Goal: Share content: Share content

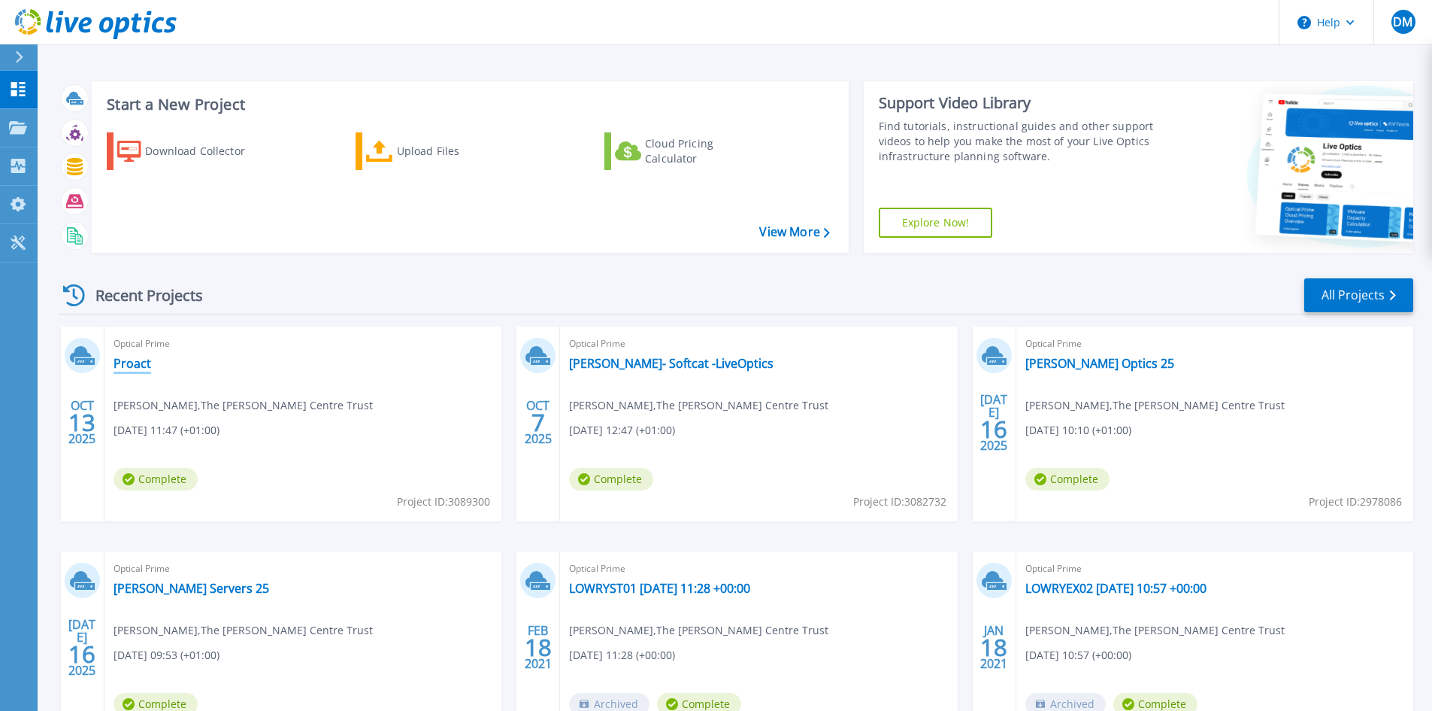
click at [142, 363] on link "Proact" at bounding box center [133, 363] width 38 height 15
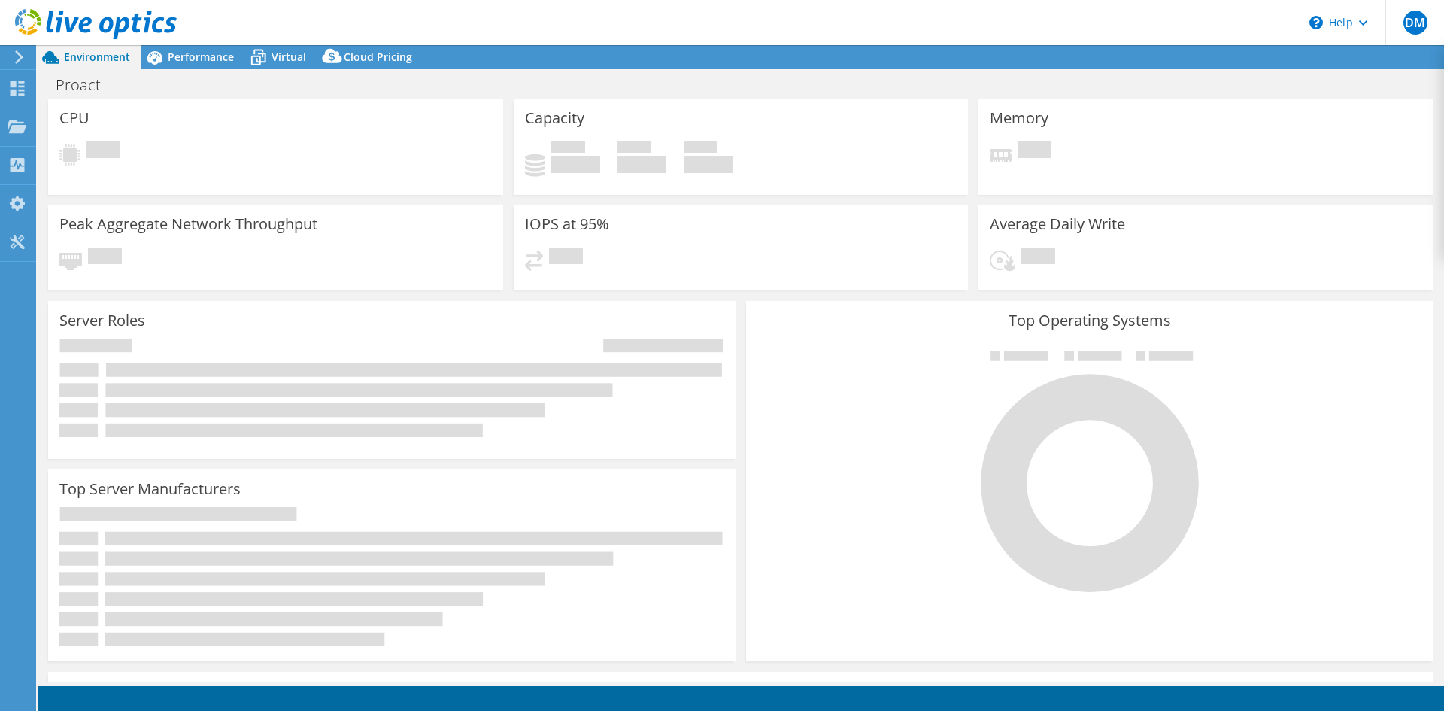
select select "USD"
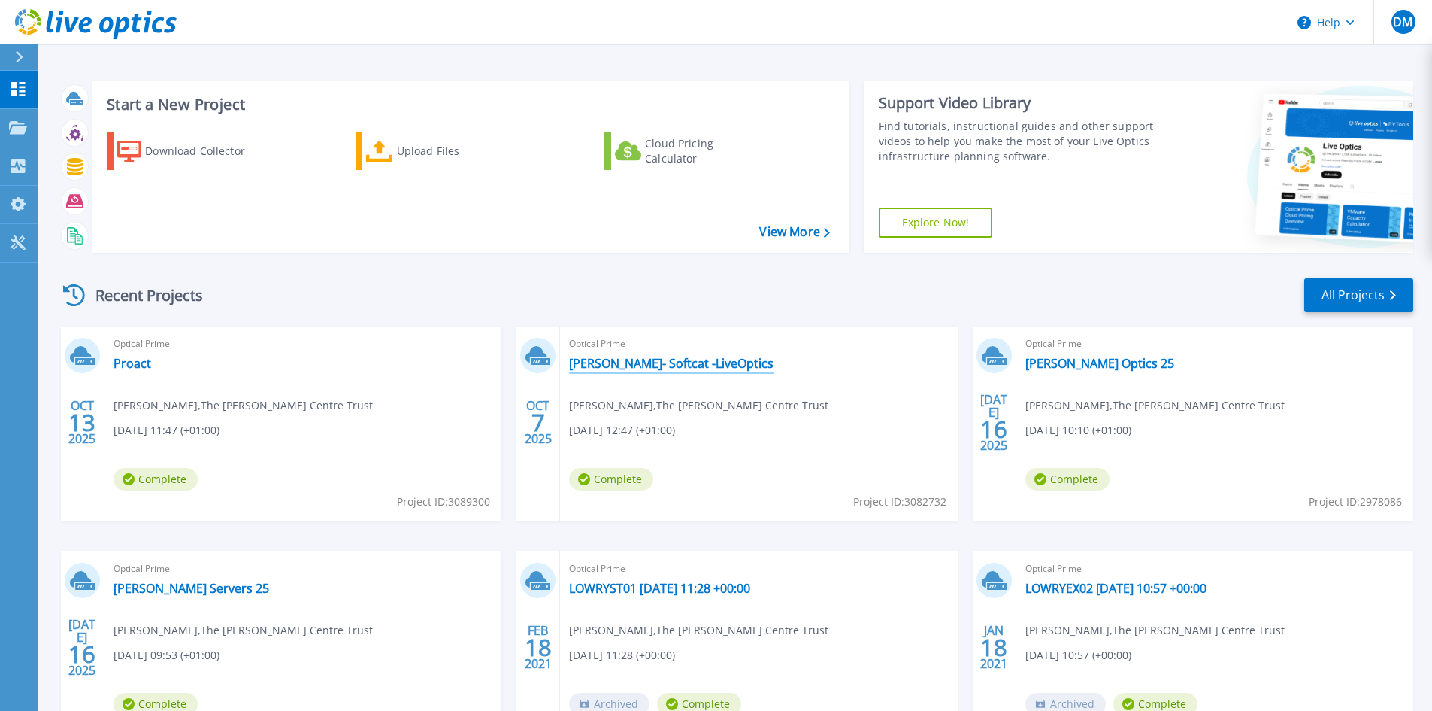
click at [662, 359] on link "[PERSON_NAME]- Softcat -LiveOptics" at bounding box center [671, 363] width 205 height 15
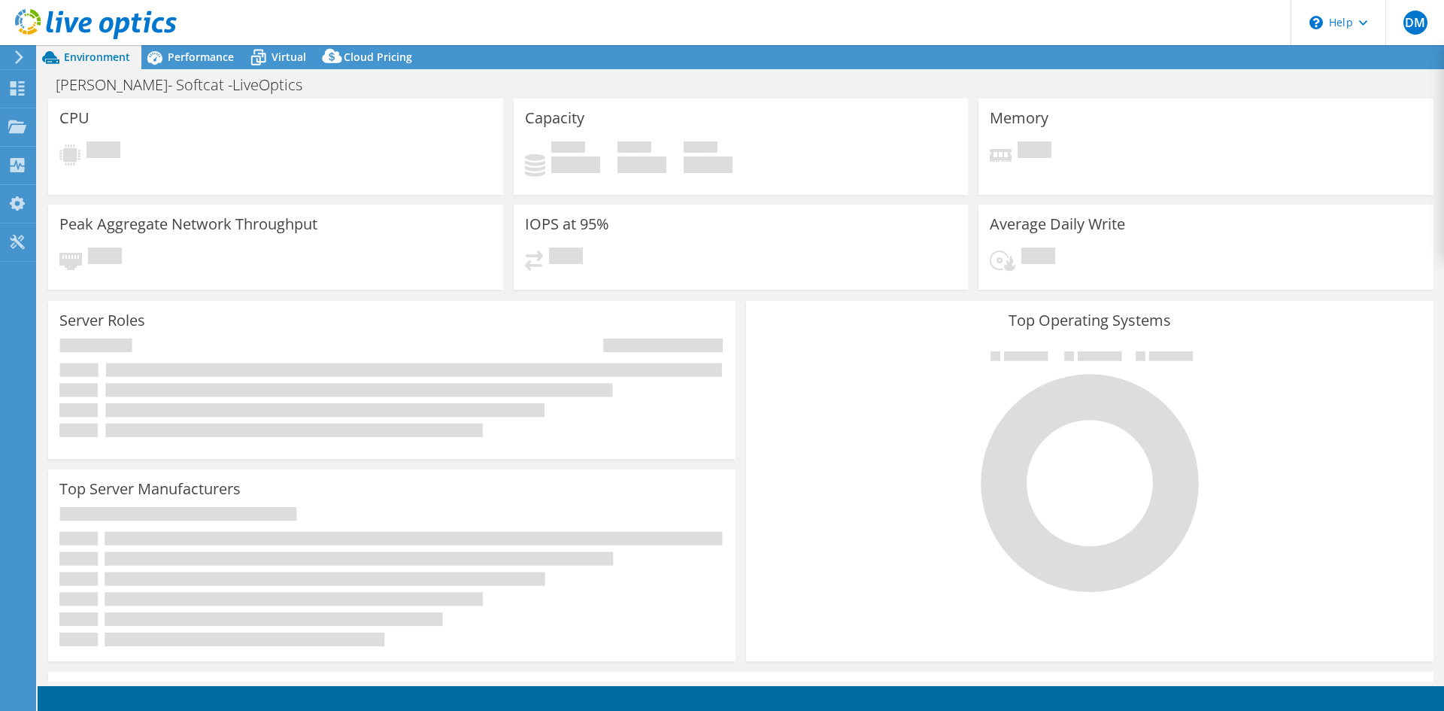
select select "EULondon"
select select "GBP"
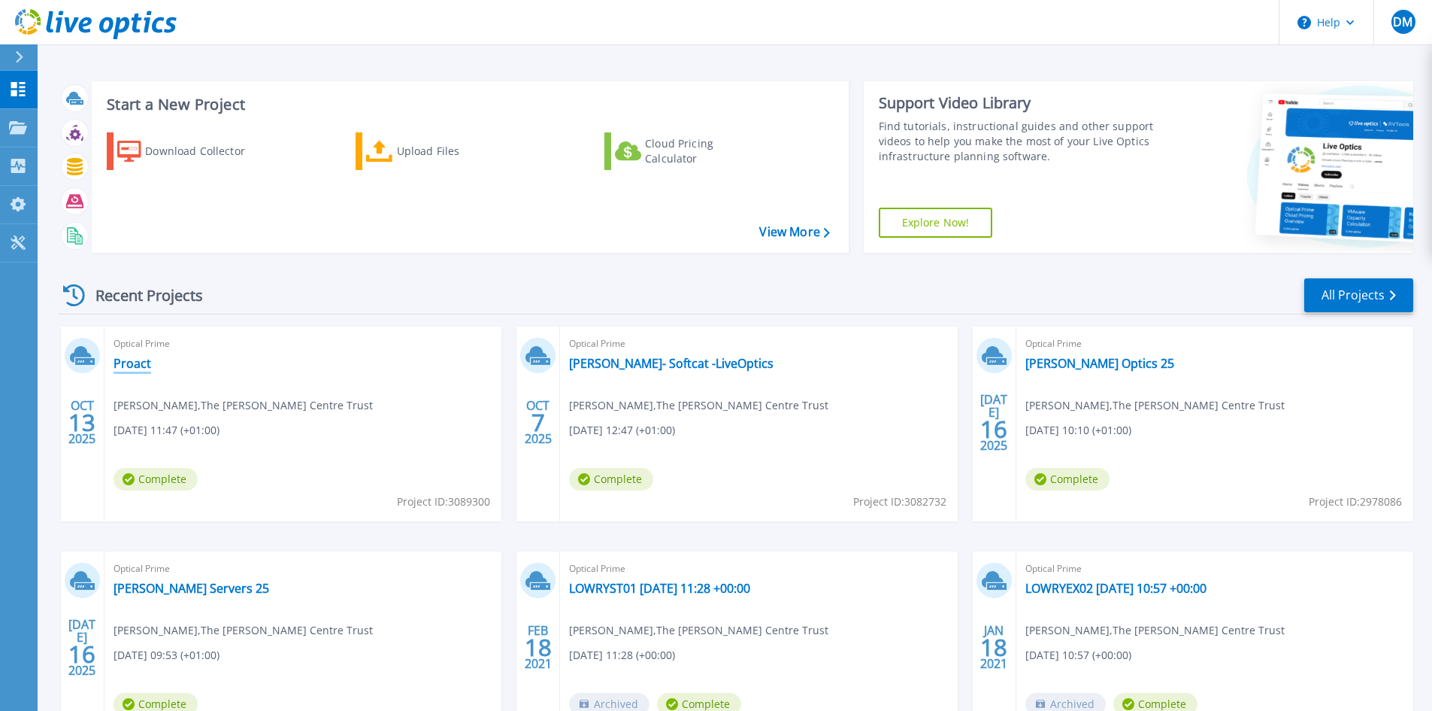
click at [141, 364] on link "Proact" at bounding box center [133, 363] width 38 height 15
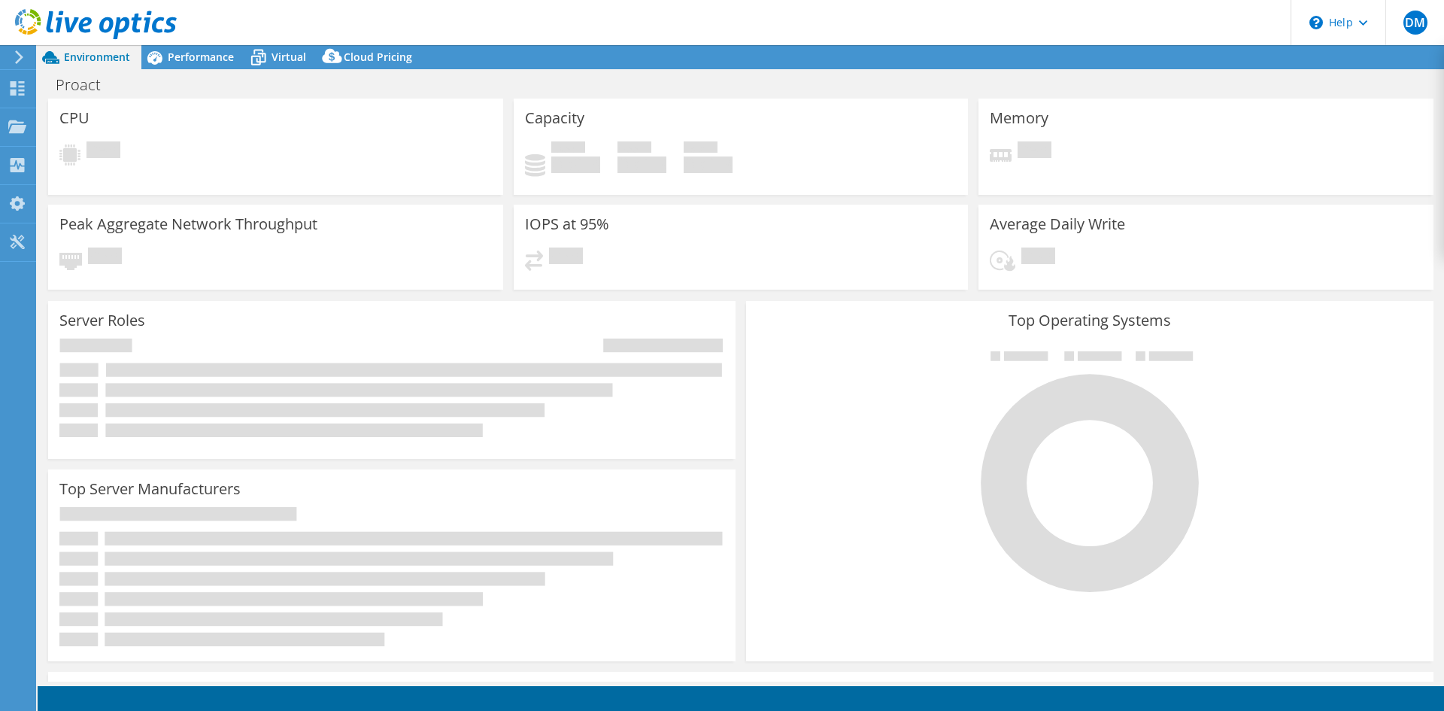
select select "USD"
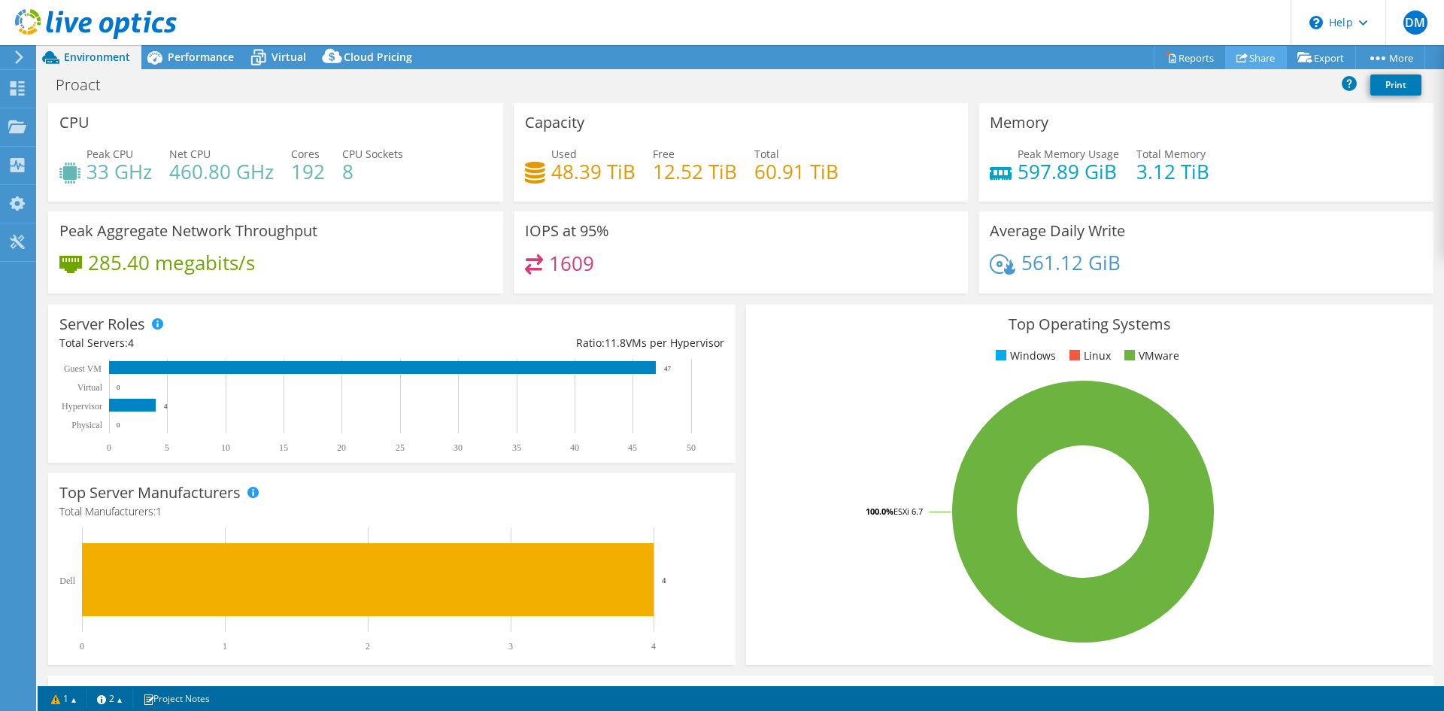
click at [1259, 56] on link "Share" at bounding box center [1256, 57] width 62 height 23
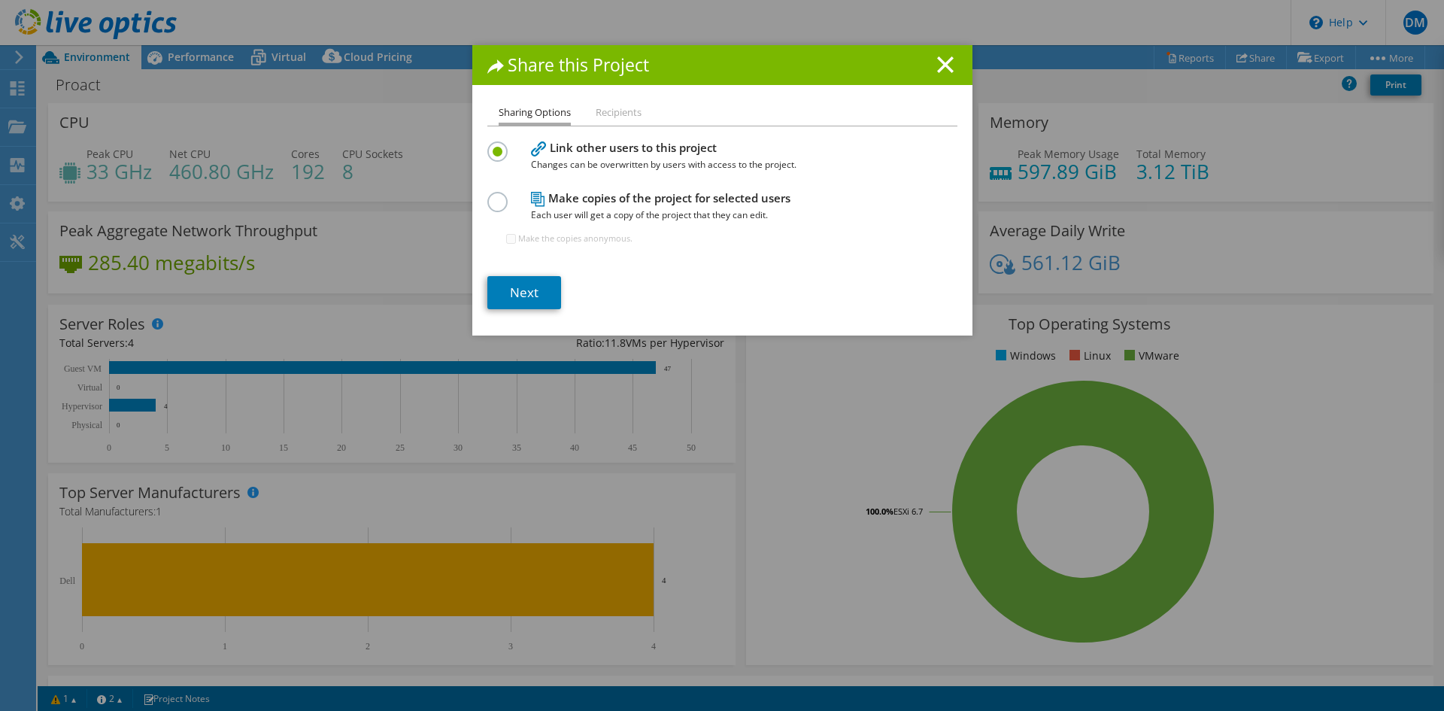
click at [487, 195] on label at bounding box center [500, 194] width 26 height 4
click at [0, 0] on input "radio" at bounding box center [0, 0] width 0 height 0
click at [615, 112] on li "Recipients" at bounding box center [618, 113] width 46 height 19
click at [517, 295] on link "Next" at bounding box center [524, 292] width 74 height 33
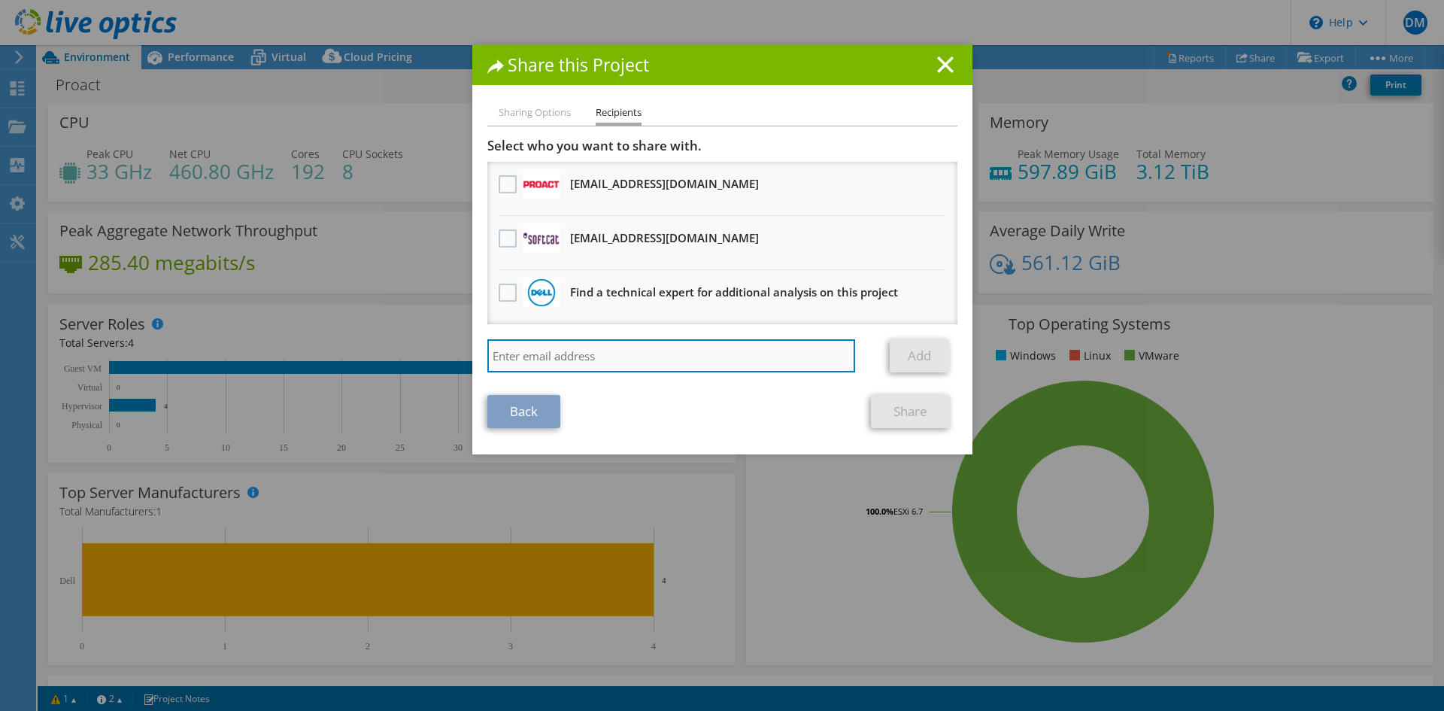
click at [595, 356] on input "search" at bounding box center [671, 355] width 368 height 33
drag, startPoint x: 679, startPoint y: 62, endPoint x: 1304, endPoint y: 52, distance: 624.9
click at [1443, 64] on html "DM End User Darren Mullin Darren.Mullin@thelowry.com The Lowry Centre Trust My …" at bounding box center [722, 355] width 1444 height 711
click at [787, 68] on h1 "Share this Project" at bounding box center [722, 64] width 470 height 17
click at [659, 358] on input "search" at bounding box center [671, 355] width 368 height 33
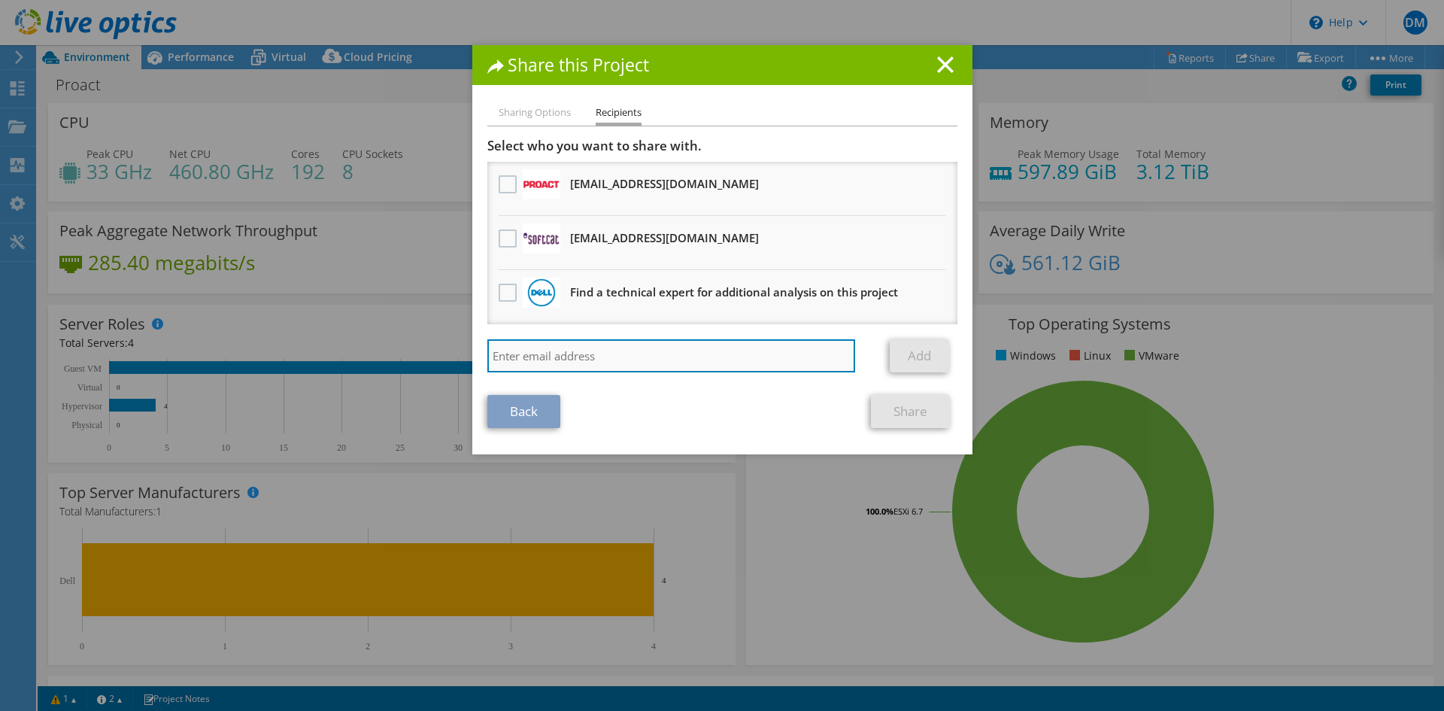
paste input "[PERSON_NAME][EMAIL_ADDRESS][PERSON_NAME][DOMAIN_NAME]"
type input "[PERSON_NAME][EMAIL_ADDRESS][PERSON_NAME][DOMAIN_NAME]"
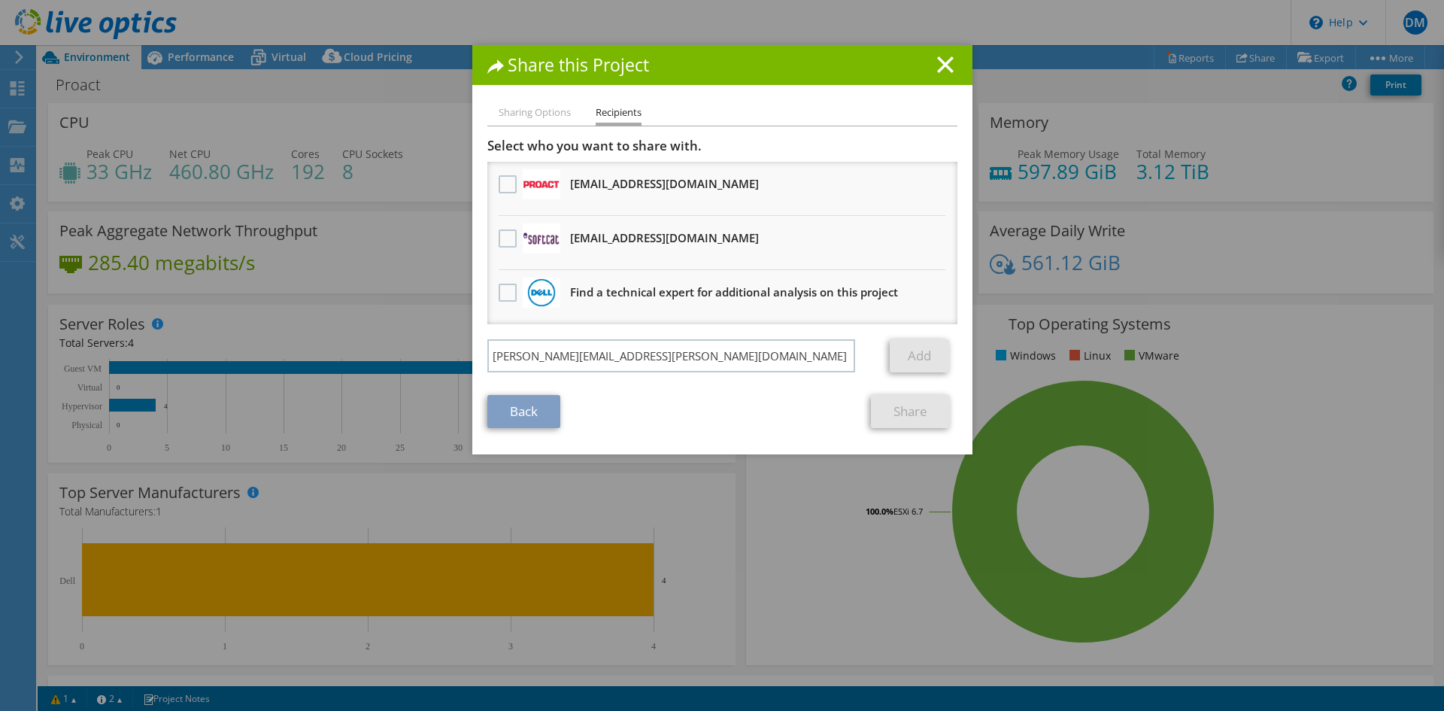
click at [639, 407] on div "Back Share" at bounding box center [722, 411] width 470 height 33
click at [704, 362] on input "[PERSON_NAME][EMAIL_ADDRESS][PERSON_NAME][DOMAIN_NAME]" at bounding box center [671, 355] width 368 height 33
click at [909, 355] on link "Add" at bounding box center [918, 355] width 59 height 33
click at [700, 362] on input "[PERSON_NAME][EMAIL_ADDRESS][PERSON_NAME][DOMAIN_NAME]" at bounding box center [671, 355] width 368 height 33
click at [537, 110] on li "Sharing Options" at bounding box center [534, 113] width 72 height 19
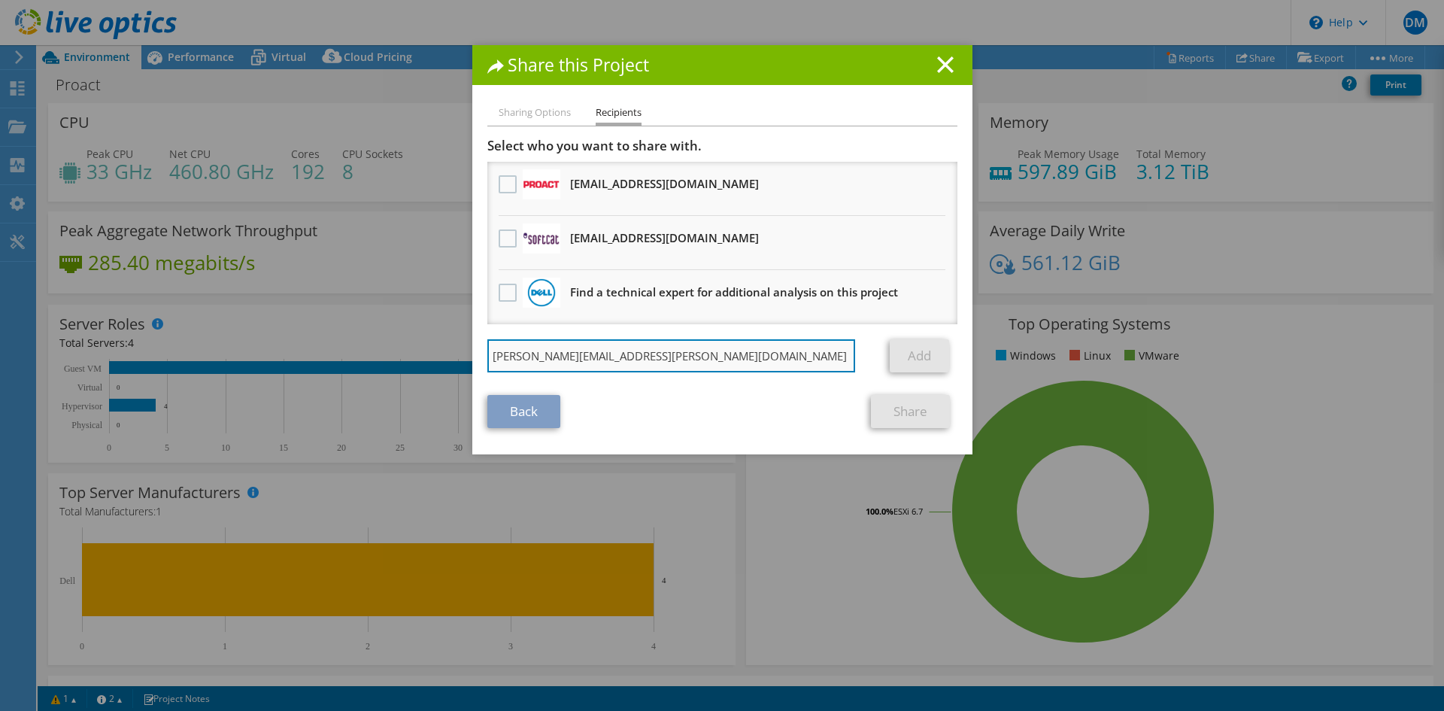
click at [661, 358] on input "[PERSON_NAME][EMAIL_ADDRESS][PERSON_NAME][DOMAIN_NAME]" at bounding box center [671, 355] width 368 height 33
click at [507, 185] on label at bounding box center [509, 184] width 22 height 18
click at [0, 0] on input "checkbox" at bounding box center [0, 0] width 0 height 0
click at [848, 353] on input "[PERSON_NAME][EMAIL_ADDRESS][PERSON_NAME][DOMAIN_NAME]" at bounding box center [671, 355] width 368 height 33
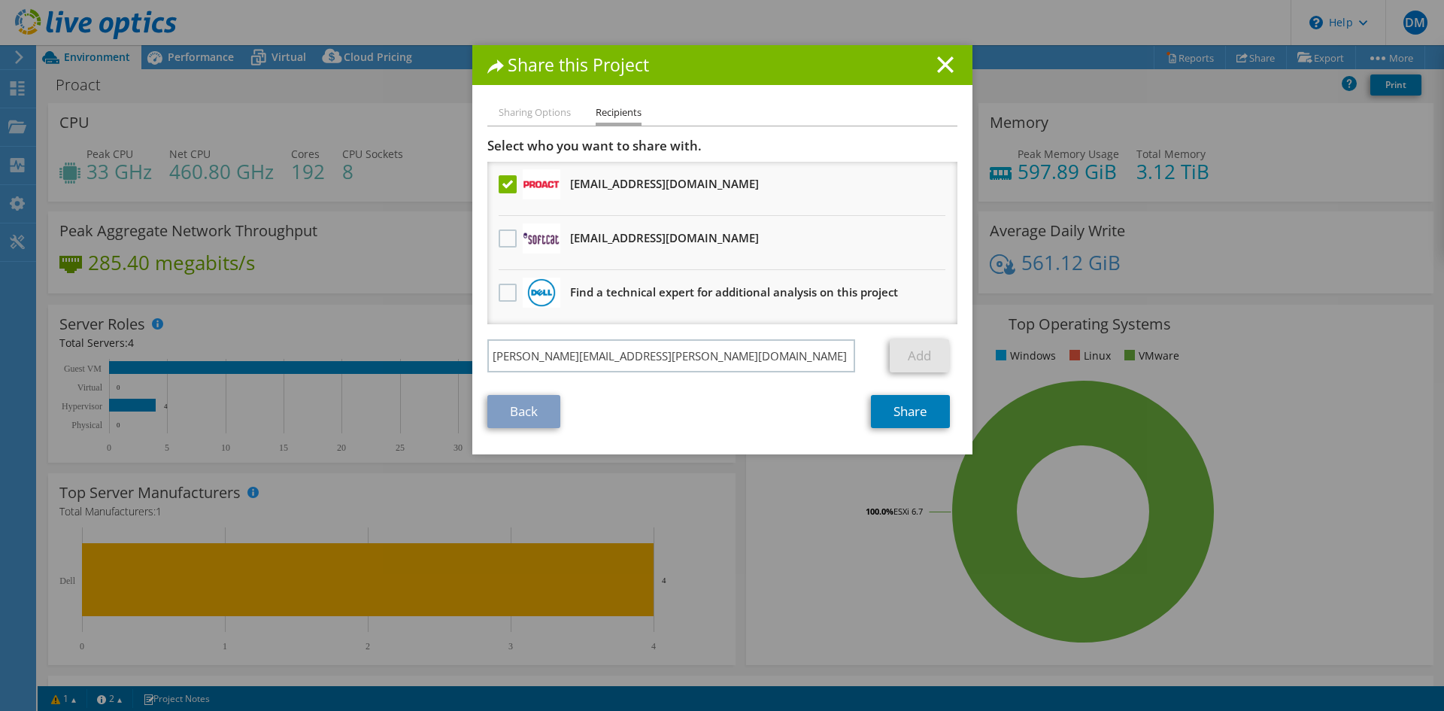
click at [498, 183] on label at bounding box center [509, 184] width 22 height 18
click at [0, 0] on input "checkbox" at bounding box center [0, 0] width 0 height 0
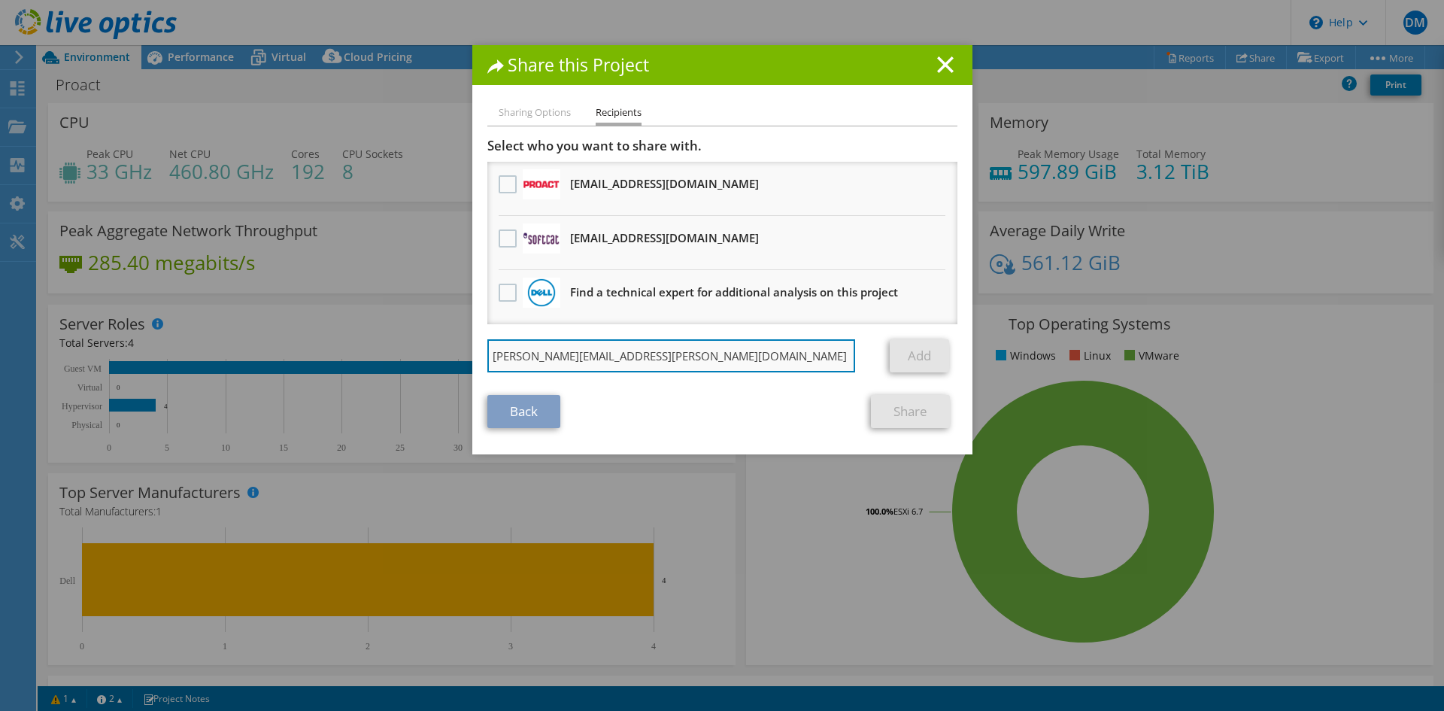
click at [706, 362] on input "[PERSON_NAME][EMAIL_ADDRESS][PERSON_NAME][DOMAIN_NAME]" at bounding box center [671, 355] width 368 height 33
click at [547, 408] on link "Back" at bounding box center [523, 411] width 73 height 33
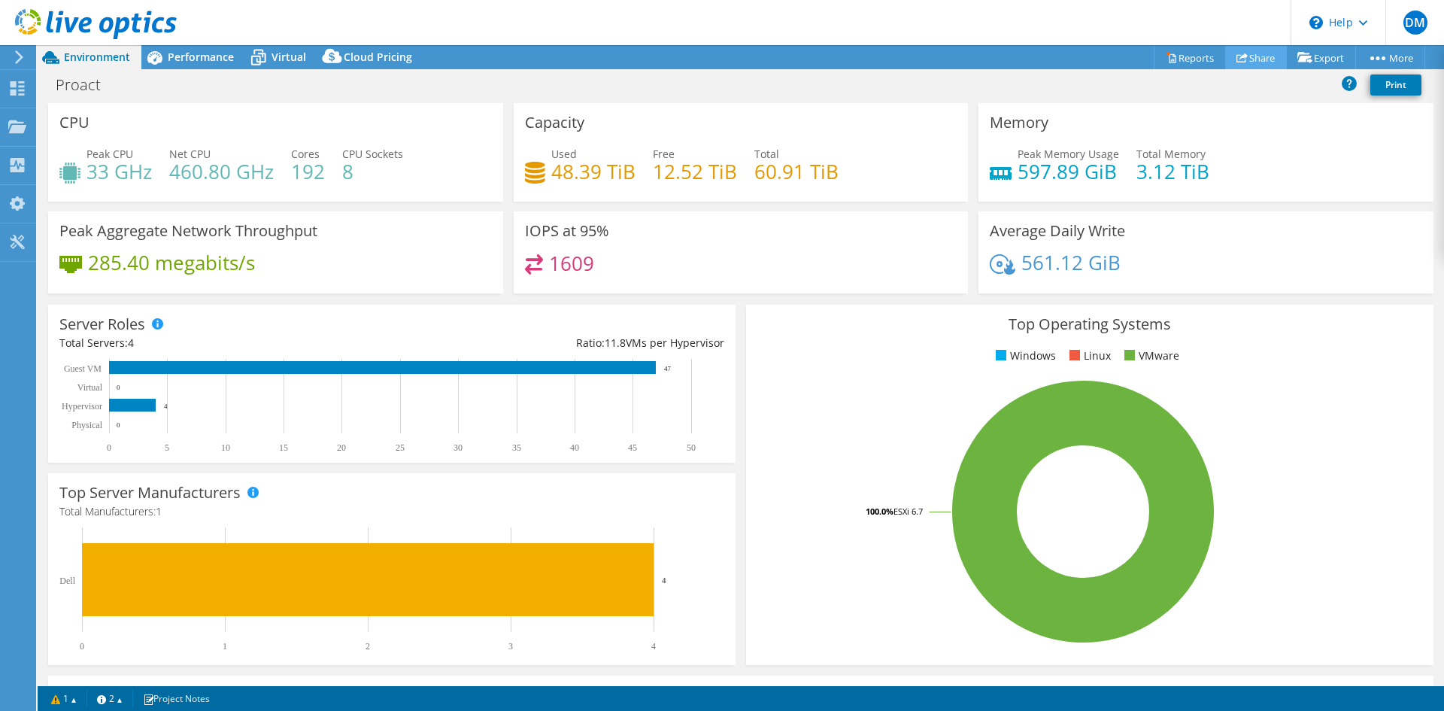
click at [1256, 59] on link "Share" at bounding box center [1256, 57] width 62 height 23
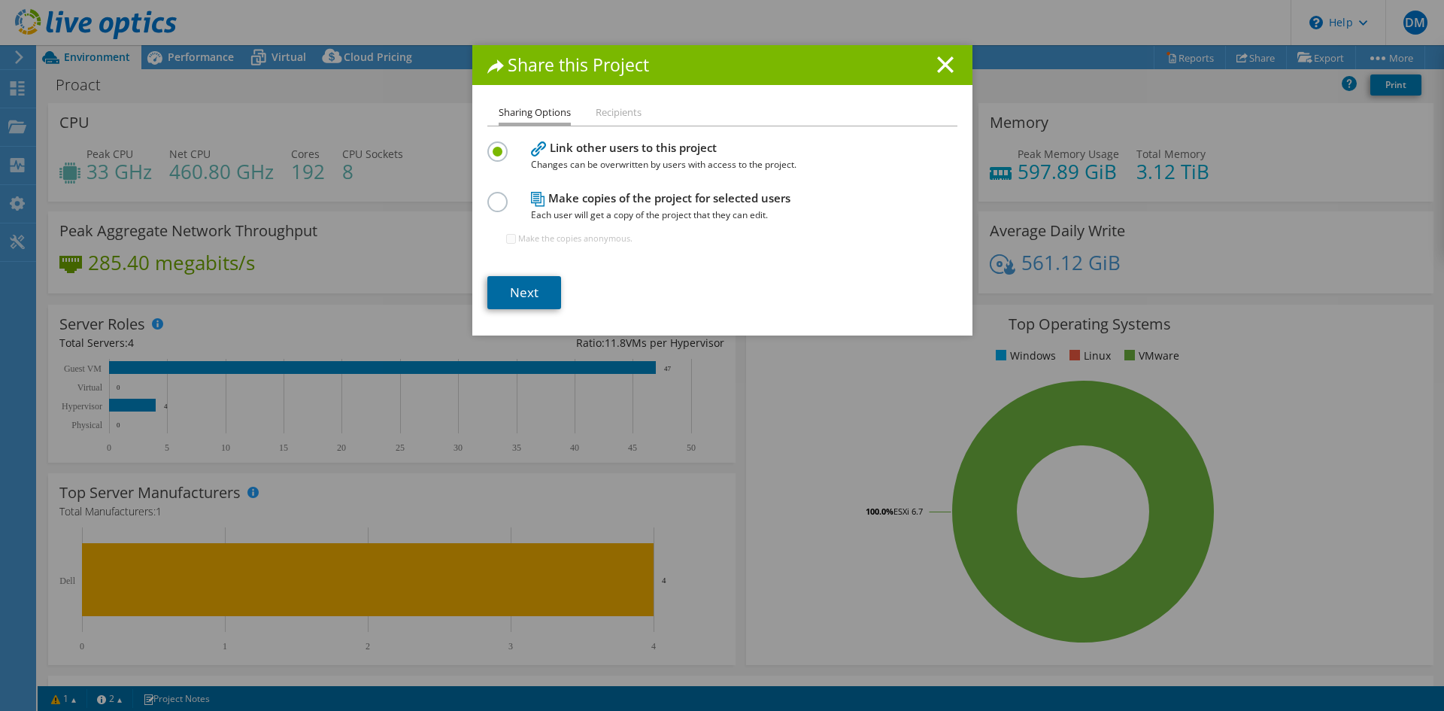
click at [534, 291] on link "Next" at bounding box center [524, 292] width 74 height 33
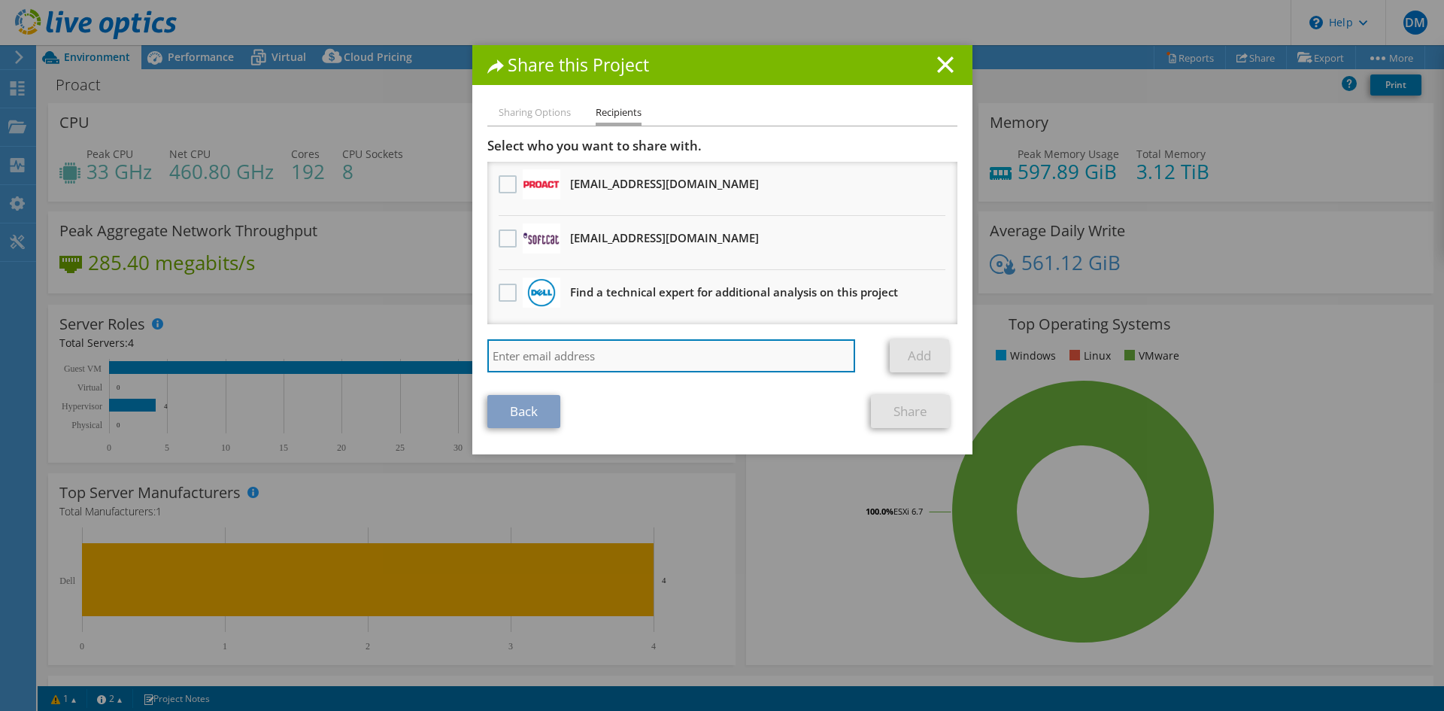
click at [563, 354] on input "search" at bounding box center [671, 355] width 368 height 33
paste input "[PERSON_NAME][EMAIL_ADDRESS][PERSON_NAME][DOMAIN_NAME]"
click at [790, 363] on input "[PERSON_NAME][EMAIL_ADDRESS][PERSON_NAME][DOMAIN_NAME]" at bounding box center [671, 355] width 368 height 33
type input "[PERSON_NAME][EMAIL_ADDRESS][PERSON_NAME][DOMAIN_NAME]"
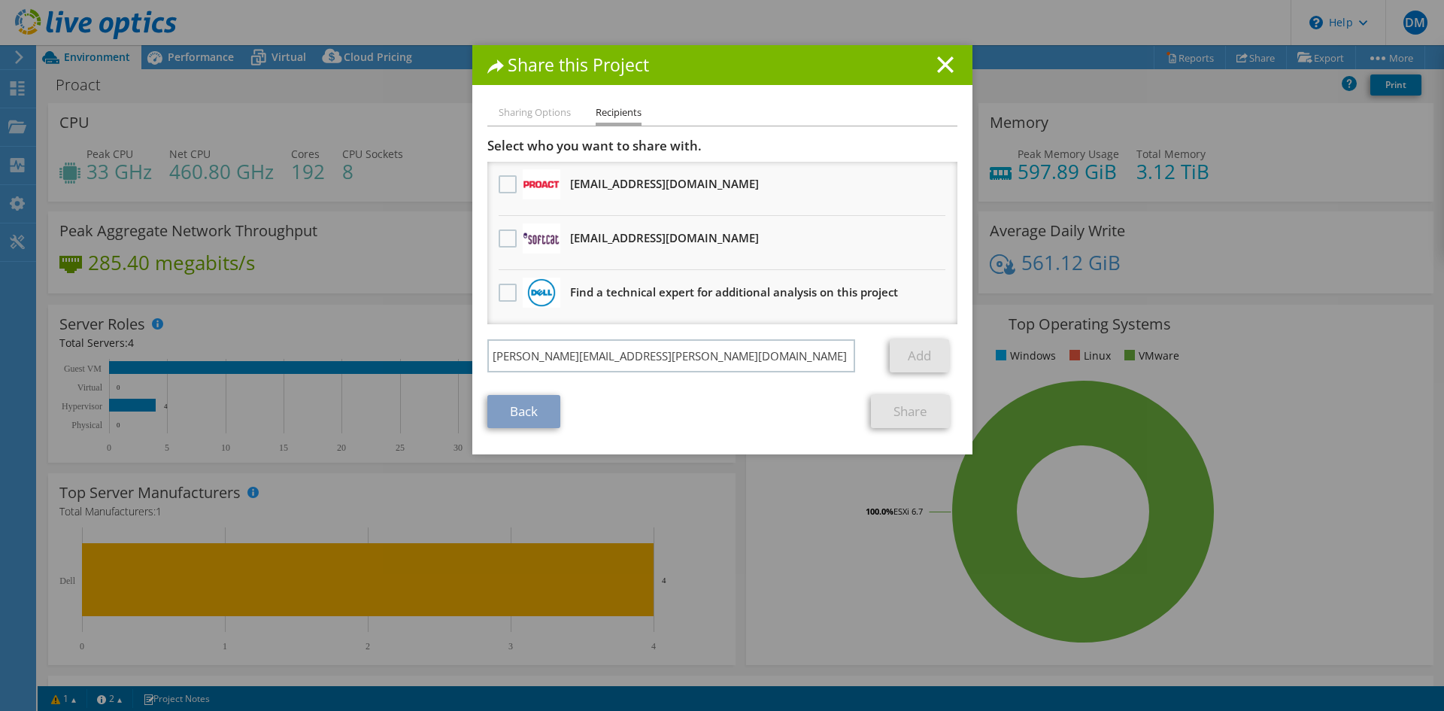
click at [901, 350] on link "Add" at bounding box center [918, 355] width 59 height 33
click at [816, 358] on input "[PERSON_NAME][EMAIL_ADDRESS][PERSON_NAME][DOMAIN_NAME]" at bounding box center [671, 355] width 368 height 33
click at [920, 353] on link "Add" at bounding box center [918, 355] width 59 height 33
click at [567, 442] on div "Sharing Options Recipients Link other users to this project Changes can be over…" at bounding box center [722, 279] width 500 height 350
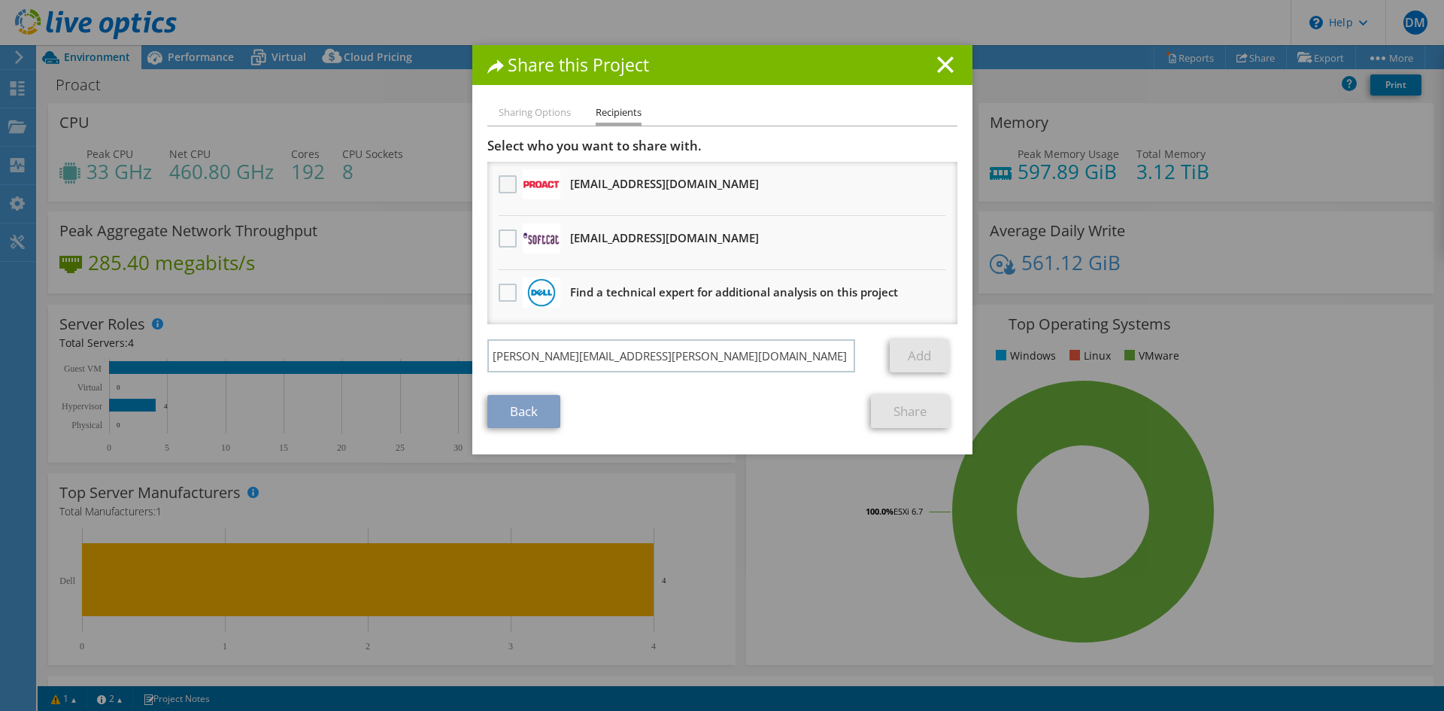
click at [504, 186] on label at bounding box center [509, 184] width 22 height 18
click at [0, 0] on input "checkbox" at bounding box center [0, 0] width 0 height 0
click at [731, 396] on div "Back Share" at bounding box center [722, 411] width 470 height 33
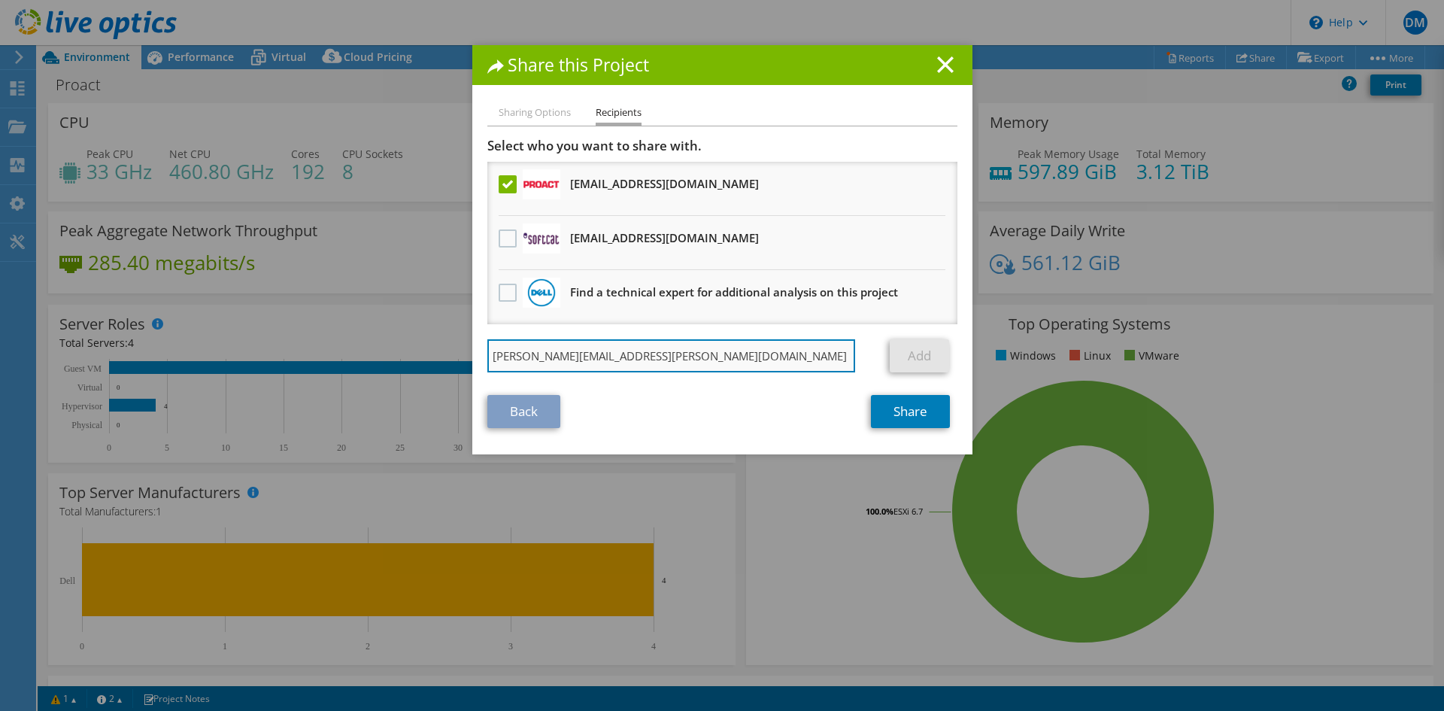
click at [713, 353] on input "[PERSON_NAME][EMAIL_ADDRESS][PERSON_NAME][DOMAIN_NAME]" at bounding box center [671, 355] width 368 height 33
click at [517, 415] on link "Back" at bounding box center [523, 411] width 73 height 33
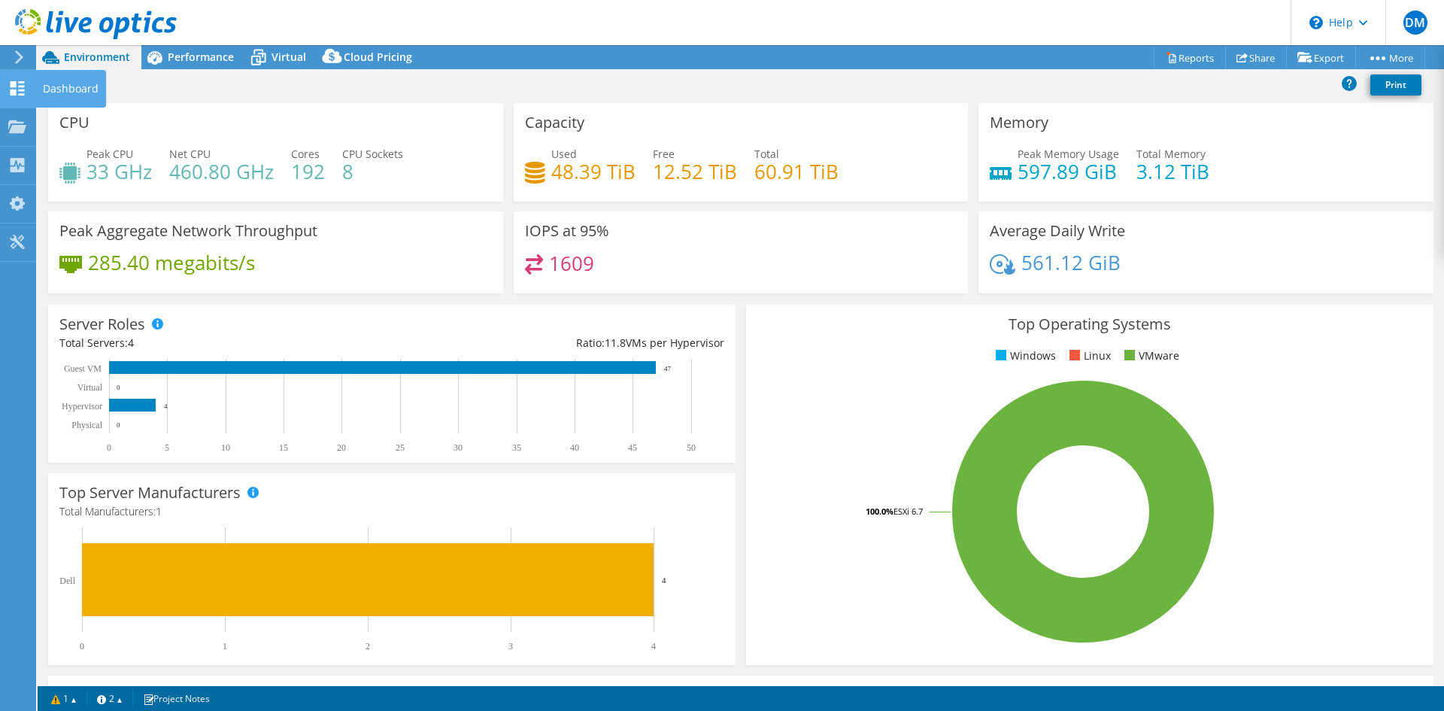
click at [17, 96] on div at bounding box center [17, 90] width 18 height 17
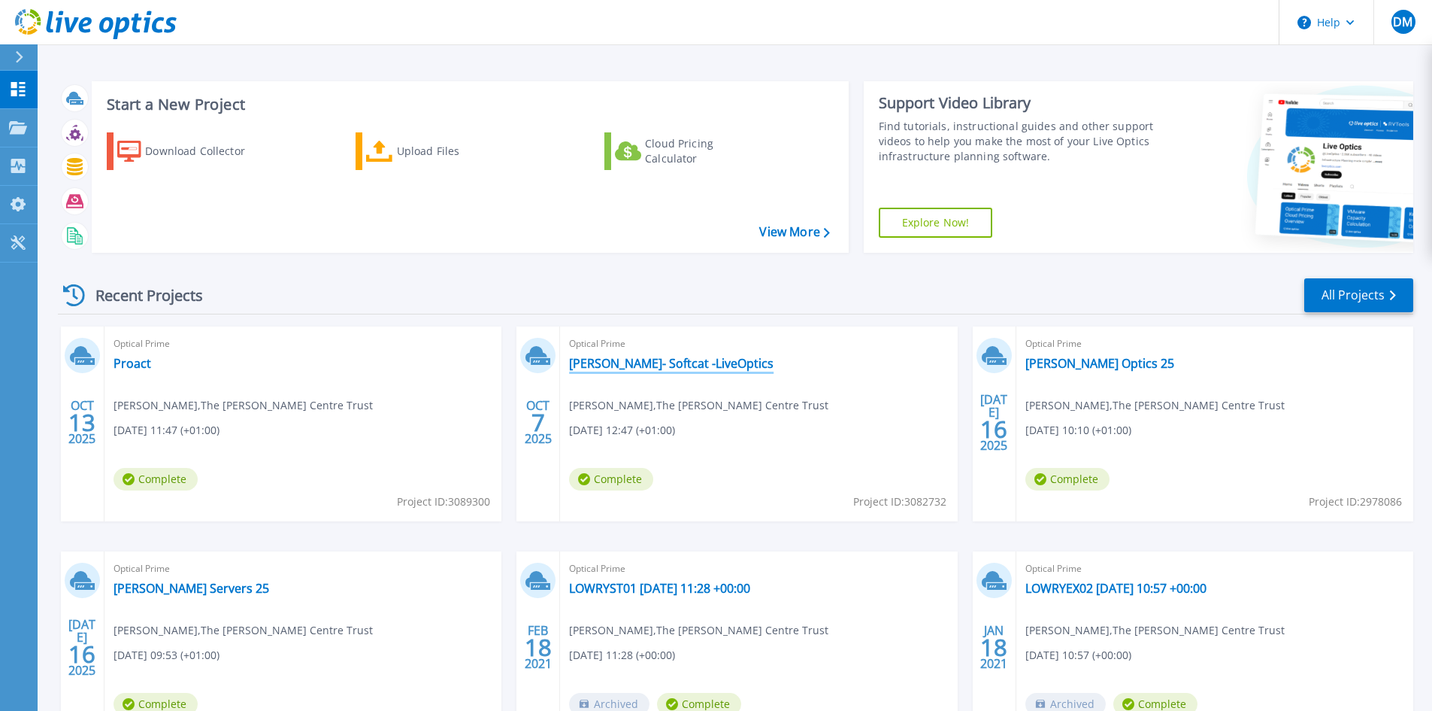
click at [621, 364] on link "[PERSON_NAME]- Softcat -LiveOptics" at bounding box center [671, 363] width 205 height 15
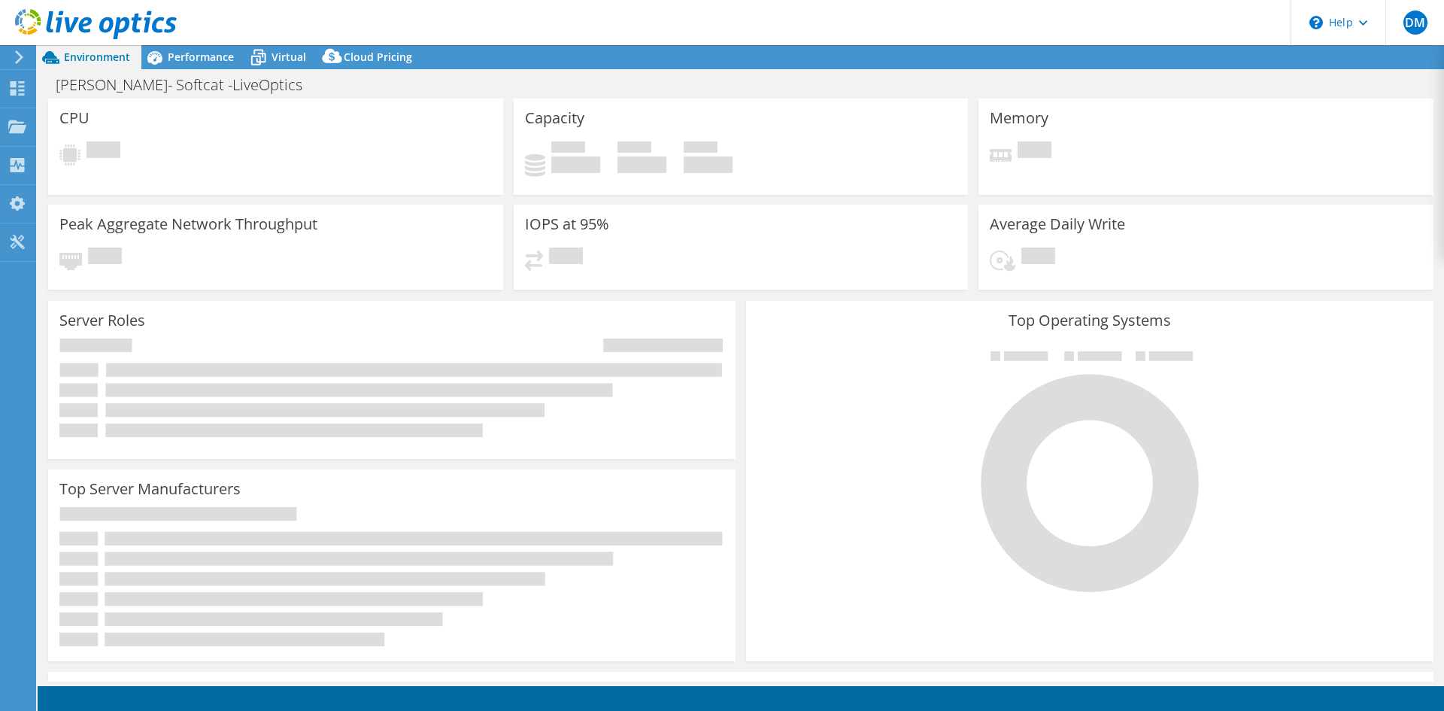
select select "EULondon"
select select "GBP"
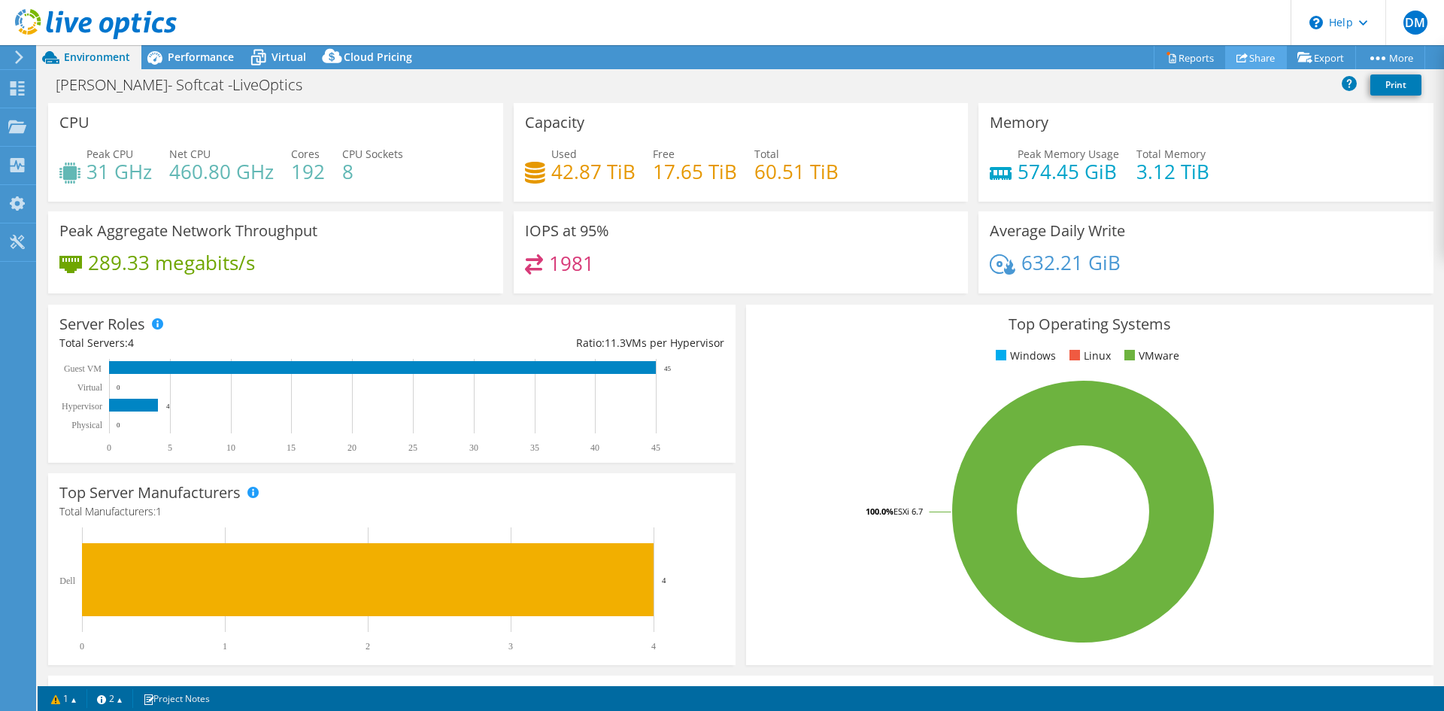
click at [1244, 61] on link "Share" at bounding box center [1256, 57] width 62 height 23
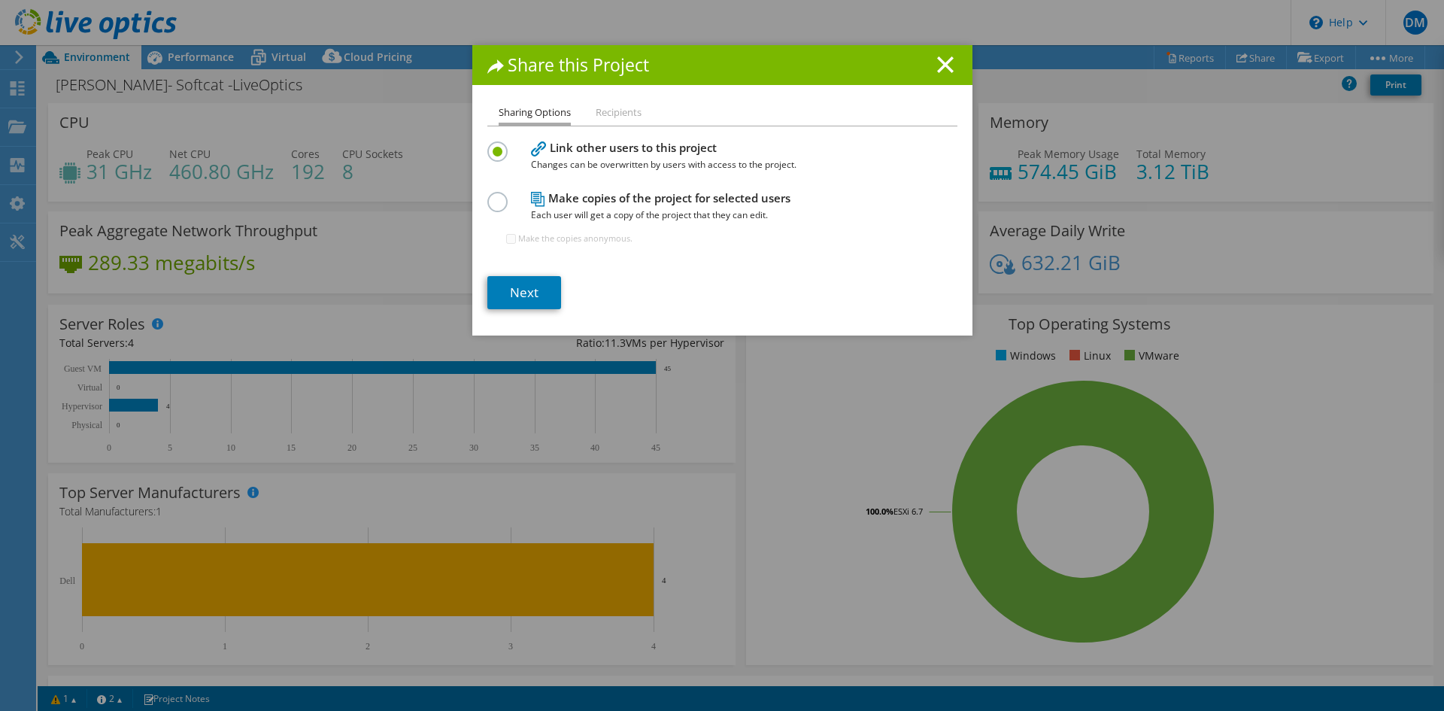
click at [487, 195] on label at bounding box center [500, 194] width 26 height 4
click at [0, 0] on input "radio" at bounding box center [0, 0] width 0 height 0
click at [506, 240] on input "Make the copies anonymous." at bounding box center [511, 239] width 10 height 10
checkbox input "true"
click at [534, 289] on link "Next" at bounding box center [524, 292] width 74 height 33
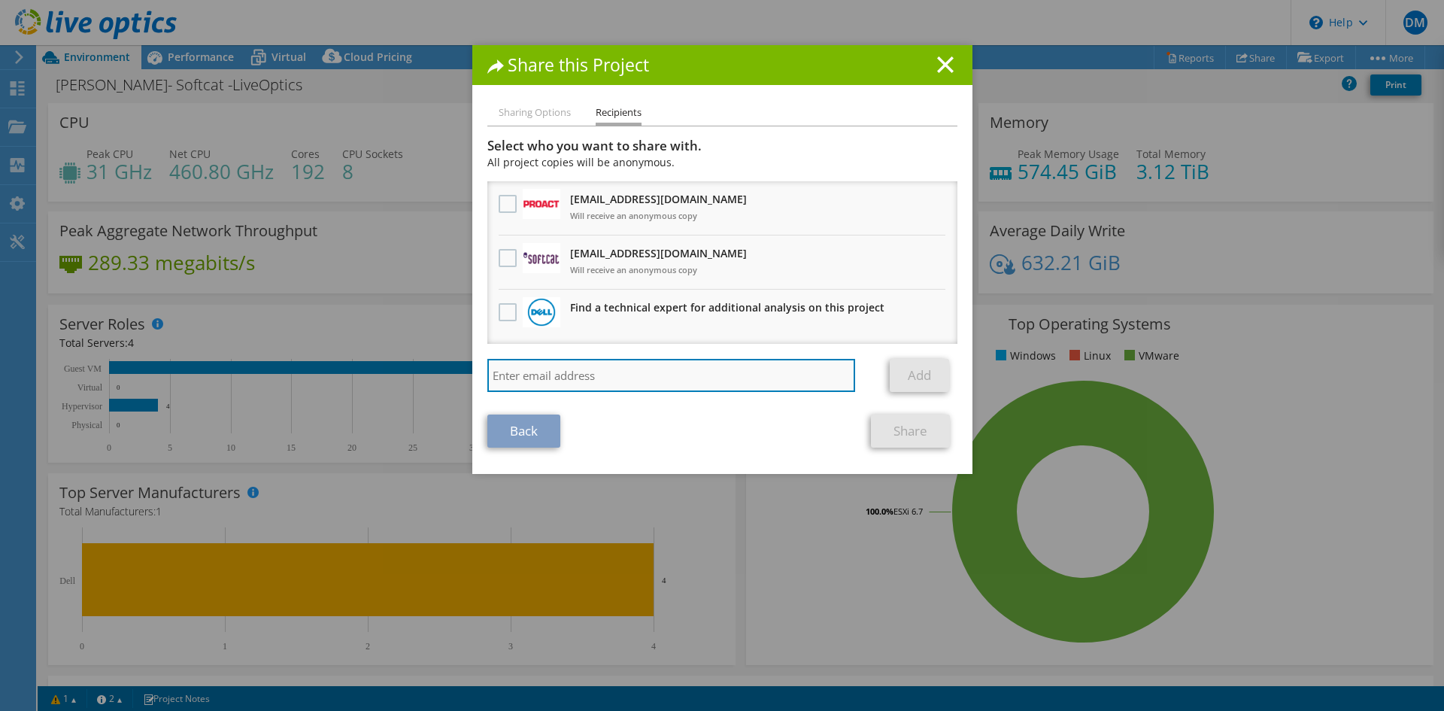
click at [551, 377] on input "search" at bounding box center [671, 375] width 368 height 33
paste input "[PERSON_NAME][EMAIL_ADDRESS][PERSON_NAME][DOMAIN_NAME]"
type input "[PERSON_NAME][EMAIL_ADDRESS][PERSON_NAME][DOMAIN_NAME]"
click at [710, 418] on div "Back Share" at bounding box center [722, 430] width 470 height 33
click at [914, 377] on link "Add" at bounding box center [918, 375] width 59 height 33
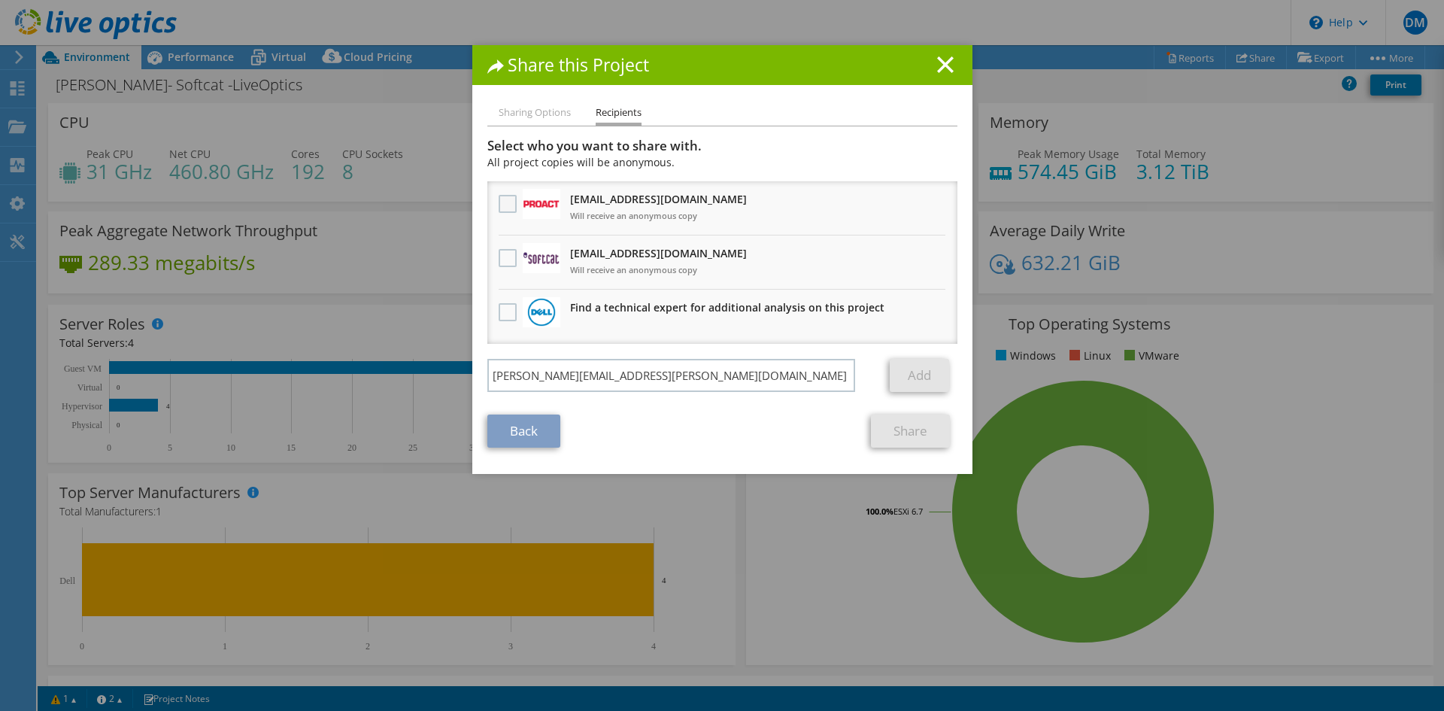
click at [501, 201] on label at bounding box center [509, 204] width 22 height 18
click at [0, 0] on input "checkbox" at bounding box center [0, 0] width 0 height 0
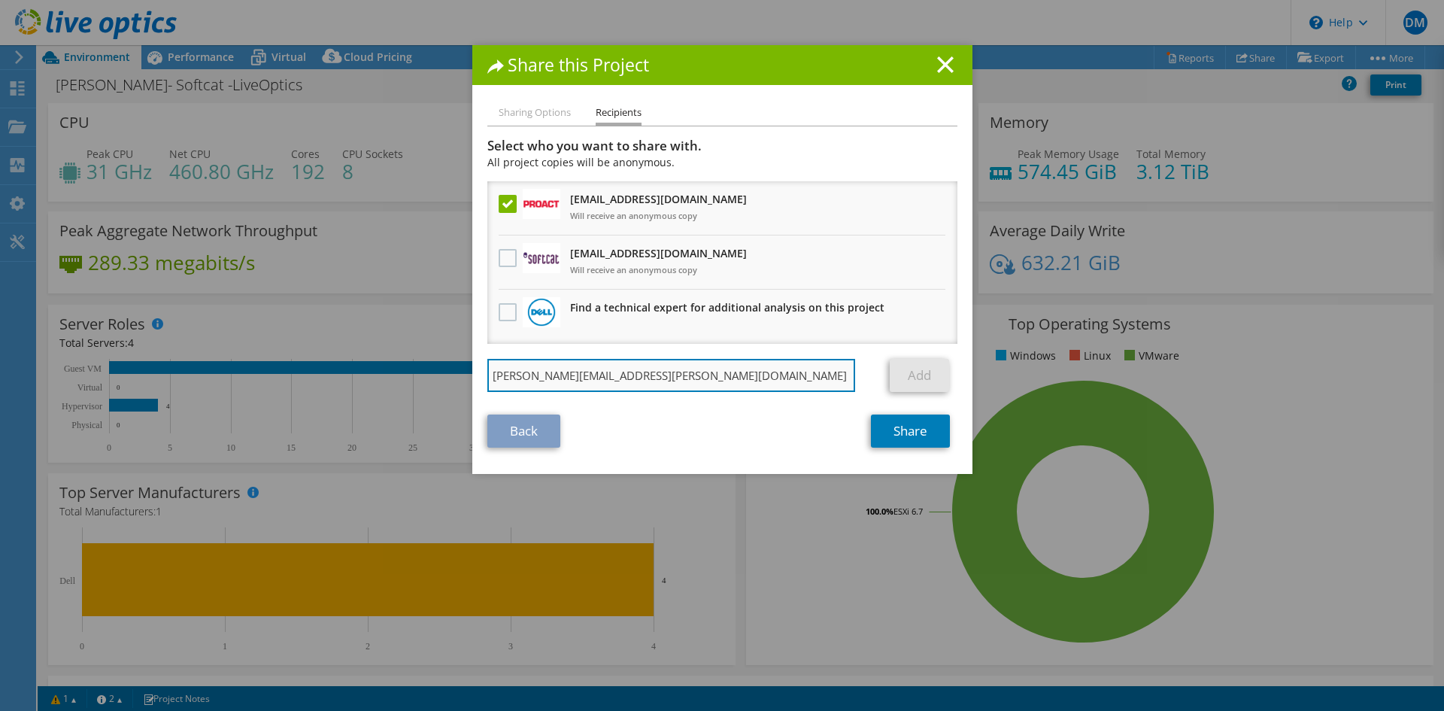
click at [775, 362] on input "[PERSON_NAME][EMAIL_ADDRESS][PERSON_NAME][DOMAIN_NAME]" at bounding box center [671, 375] width 368 height 33
click at [498, 252] on label at bounding box center [509, 258] width 22 height 18
click at [0, 0] on input "checkbox" at bounding box center [0, 0] width 0 height 0
click at [498, 201] on label at bounding box center [509, 204] width 22 height 18
click at [0, 0] on input "checkbox" at bounding box center [0, 0] width 0 height 0
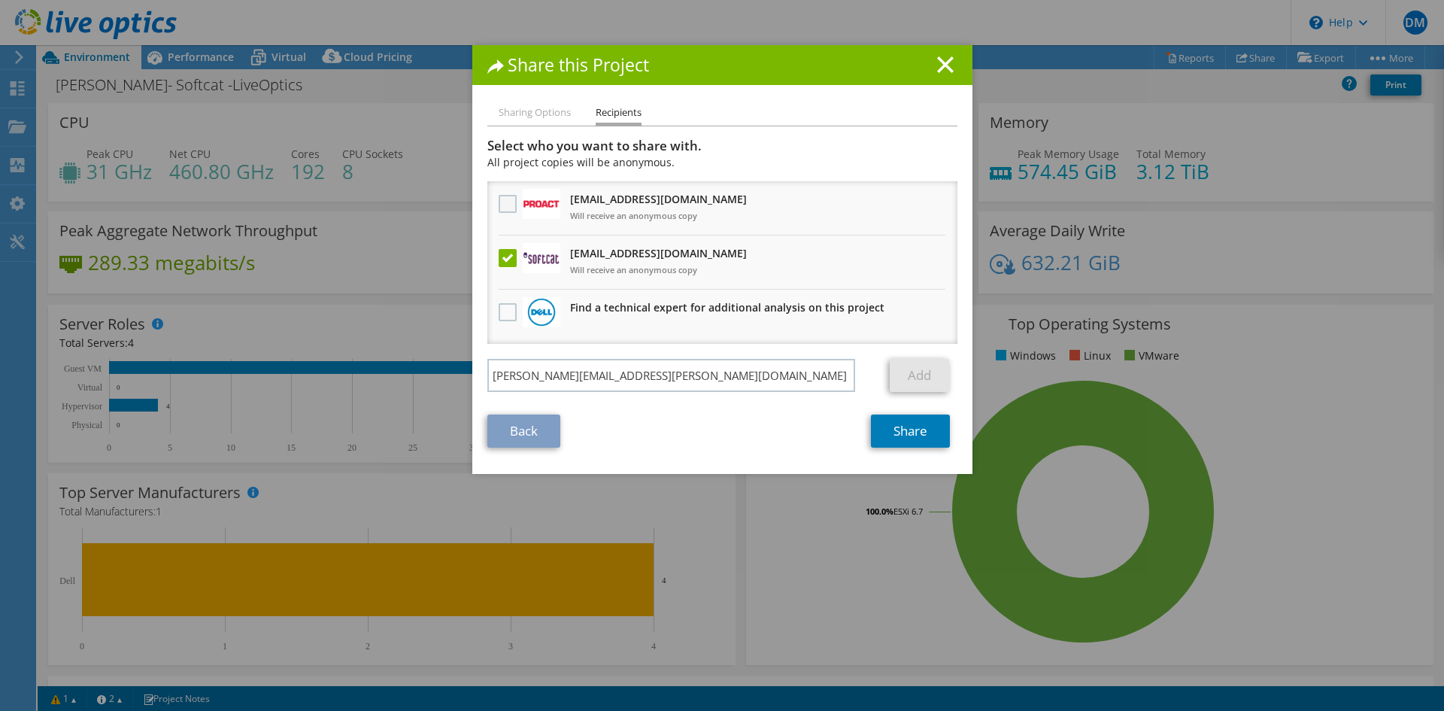
click at [498, 210] on label at bounding box center [509, 204] width 22 height 18
click at [0, 0] on input "checkbox" at bounding box center [0, 0] width 0 height 0
click at [504, 255] on label at bounding box center [509, 258] width 22 height 18
click at [0, 0] on input "checkbox" at bounding box center [0, 0] width 0 height 0
click at [525, 426] on link "Back" at bounding box center [523, 430] width 73 height 33
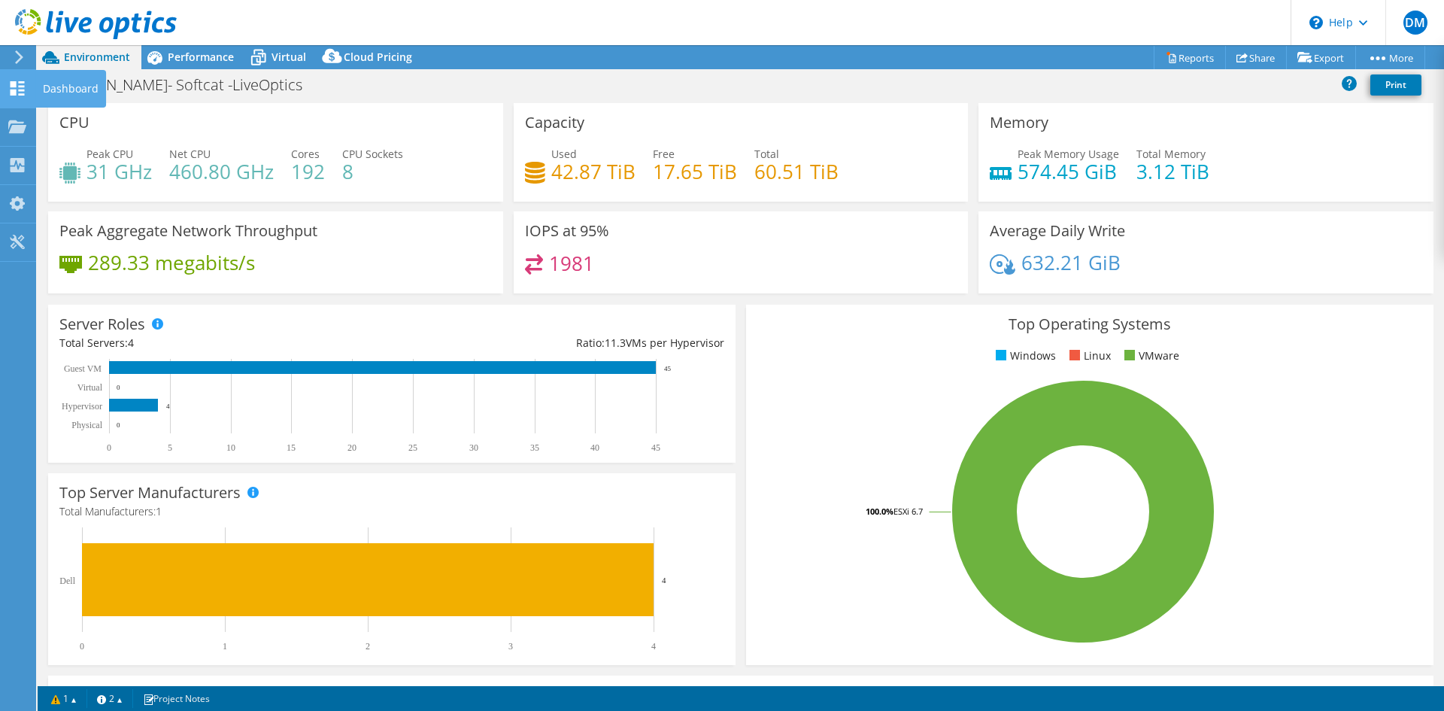
click at [17, 84] on icon at bounding box center [17, 88] width 18 height 14
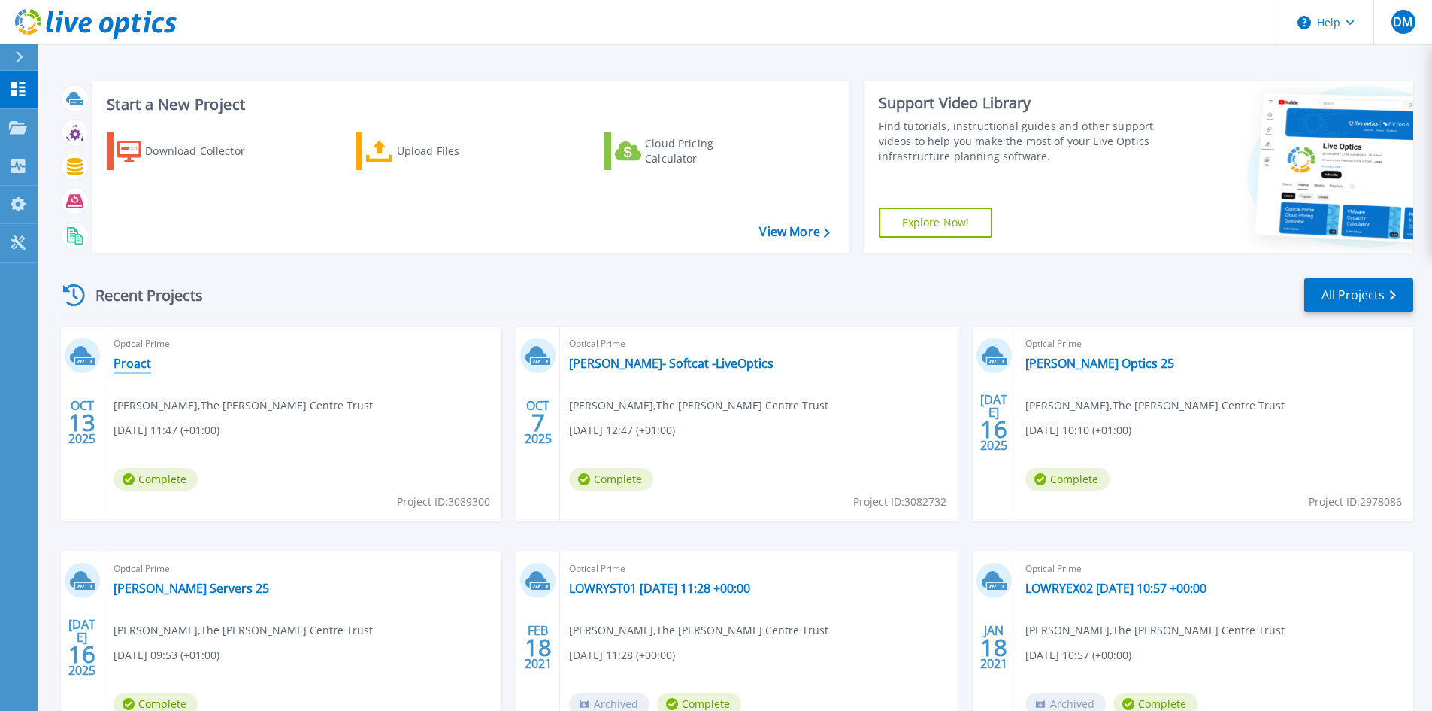
click at [132, 366] on link "Proact" at bounding box center [133, 363] width 38 height 15
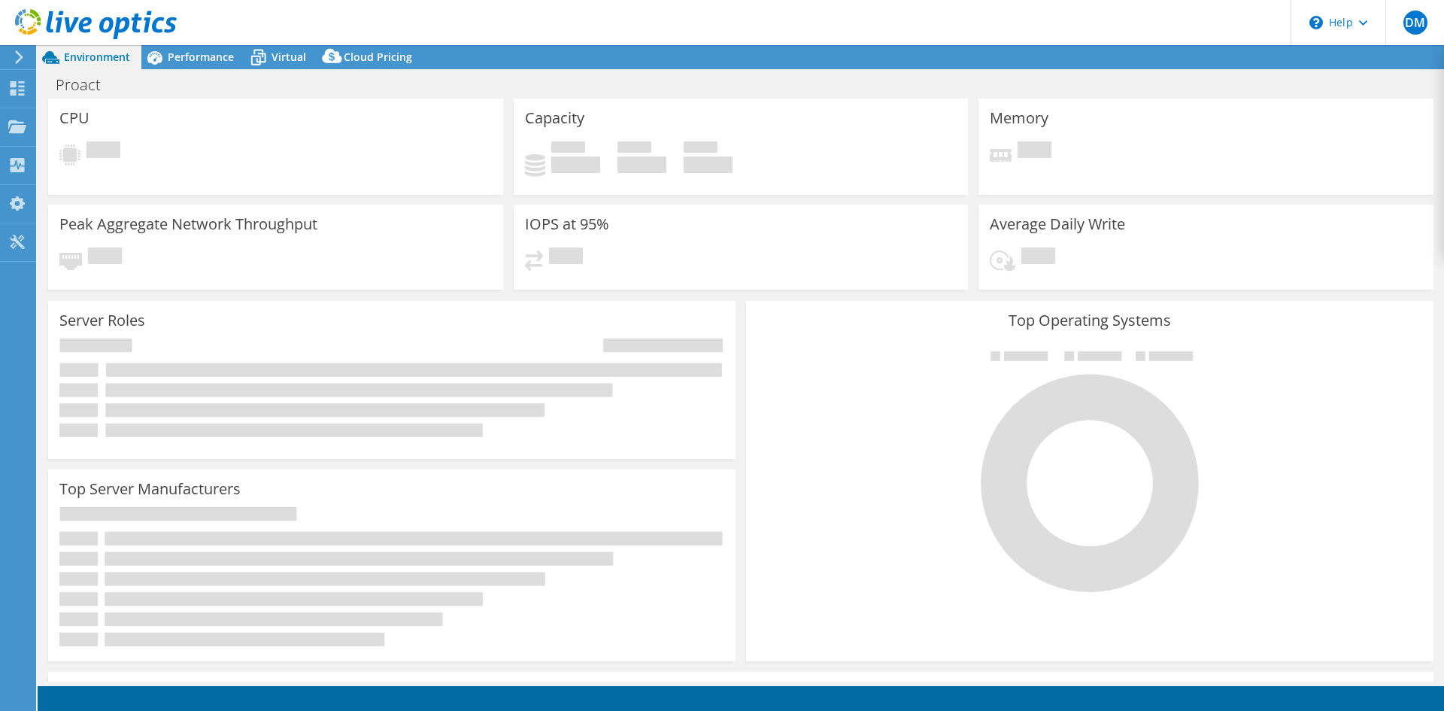
select select "USD"
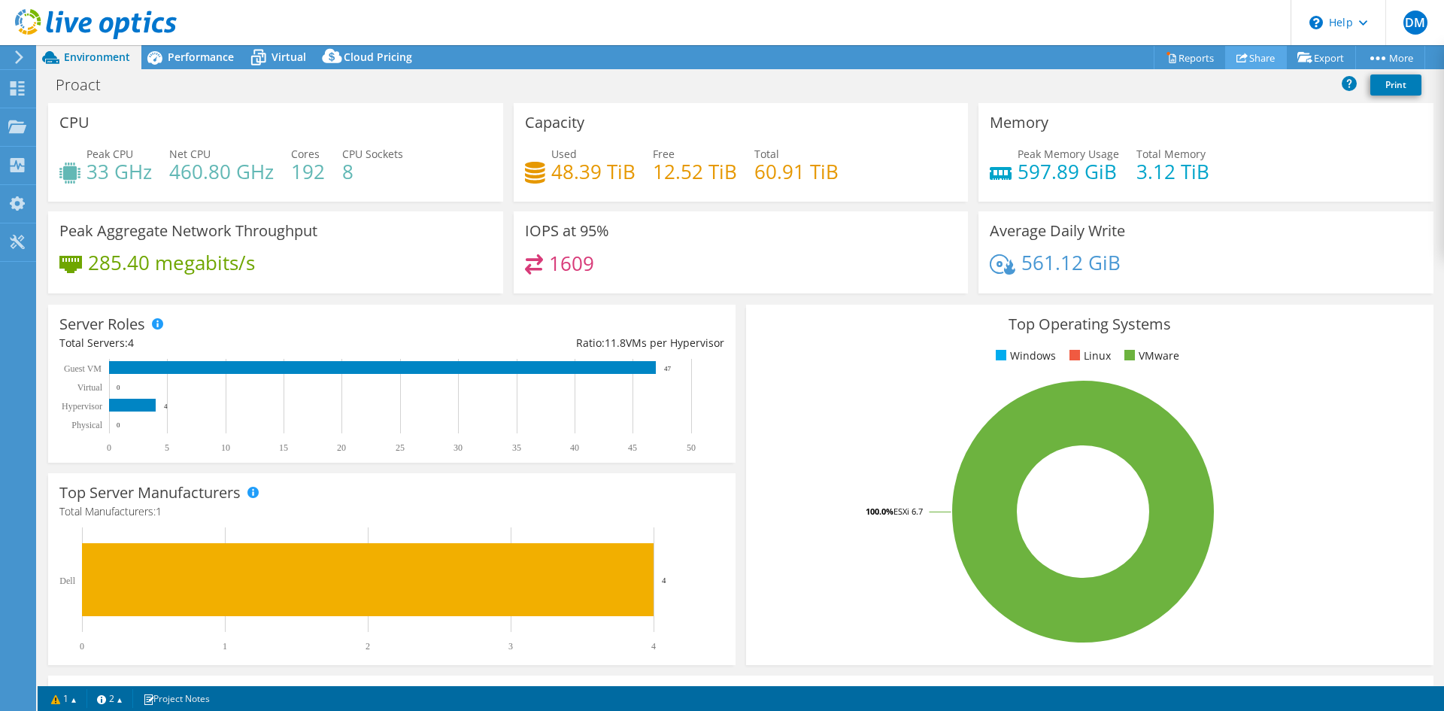
click at [1257, 56] on link "Share" at bounding box center [1256, 57] width 62 height 23
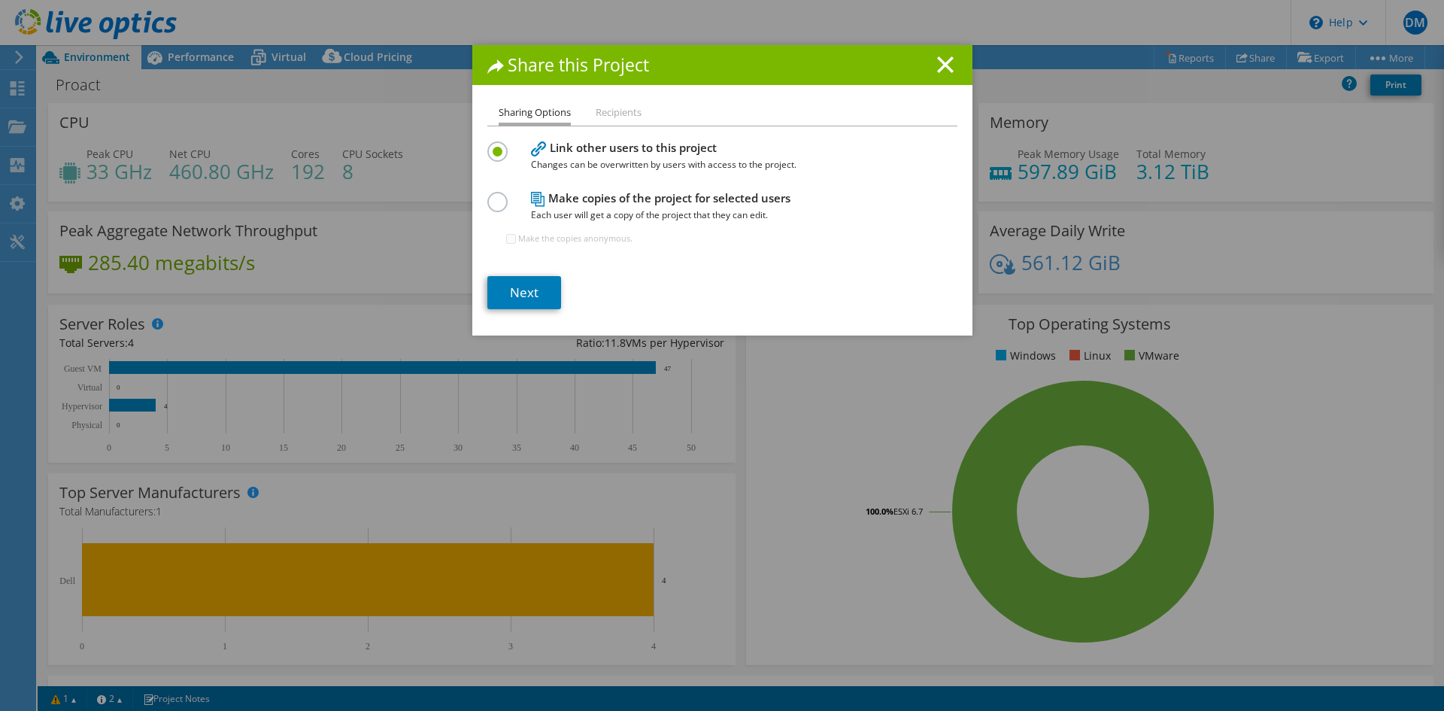
click at [492, 195] on label at bounding box center [500, 194] width 26 height 4
click at [0, 0] on input "radio" at bounding box center [0, 0] width 0 height 0
click at [510, 239] on div "Make the copies anonymous." at bounding box center [569, 238] width 126 height 30
click at [506, 239] on input "Make the copies anonymous." at bounding box center [511, 239] width 10 height 10
checkbox input "true"
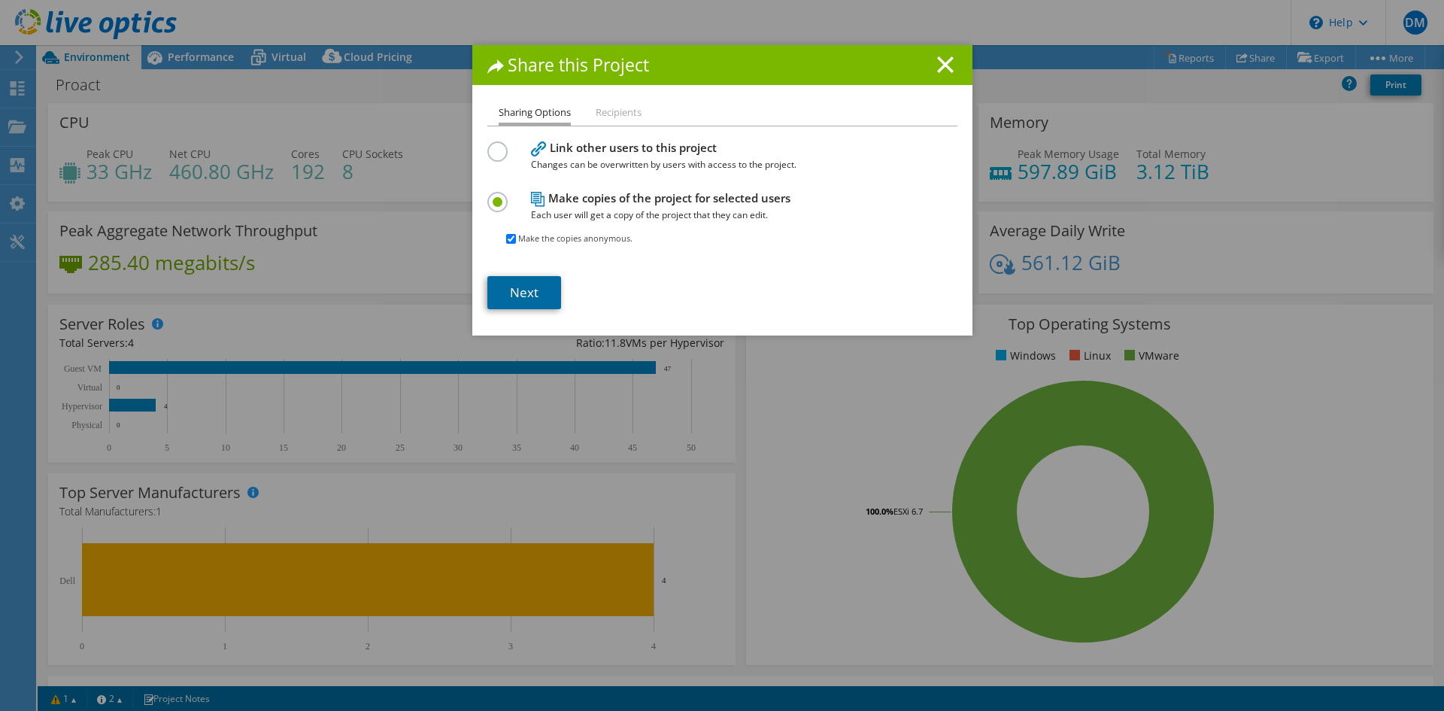
click at [535, 295] on link "Next" at bounding box center [524, 292] width 74 height 33
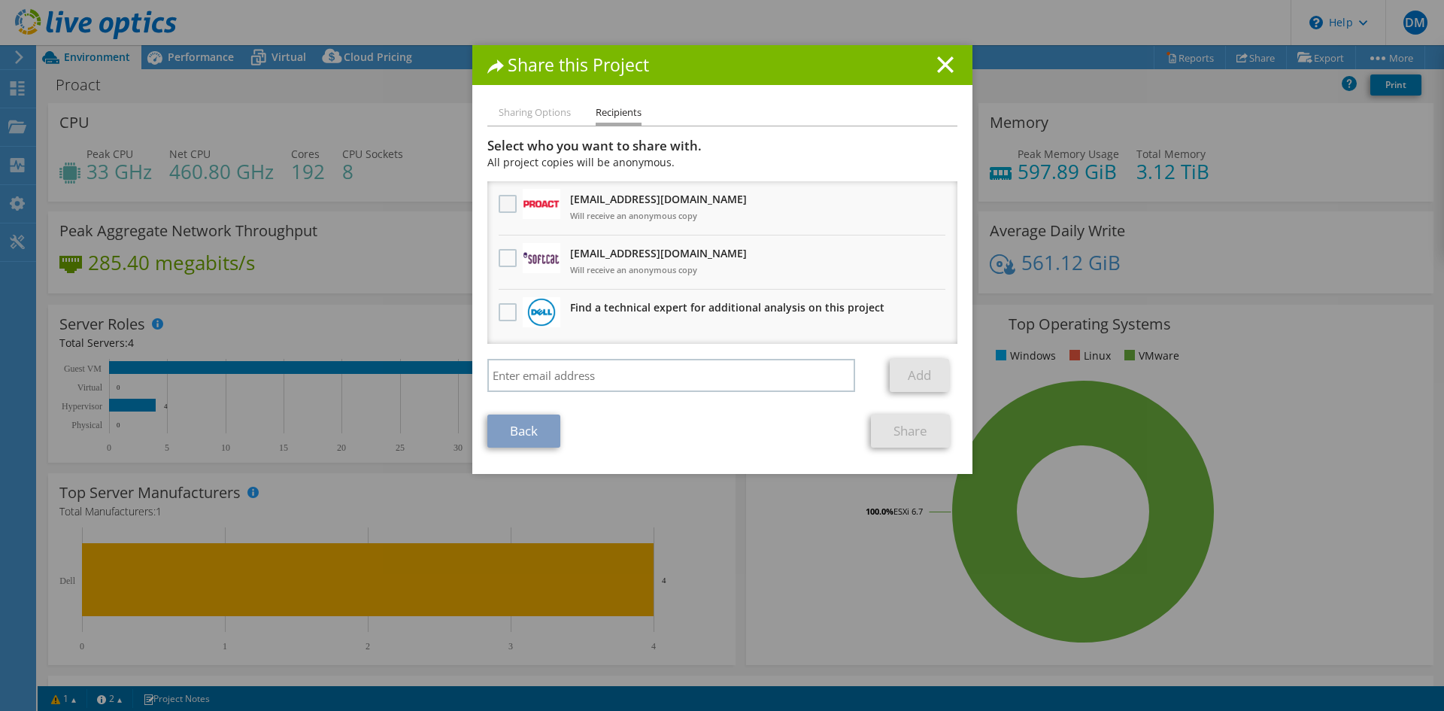
click at [503, 210] on label at bounding box center [509, 204] width 22 height 18
click at [0, 0] on input "checkbox" at bounding box center [0, 0] width 0 height 0
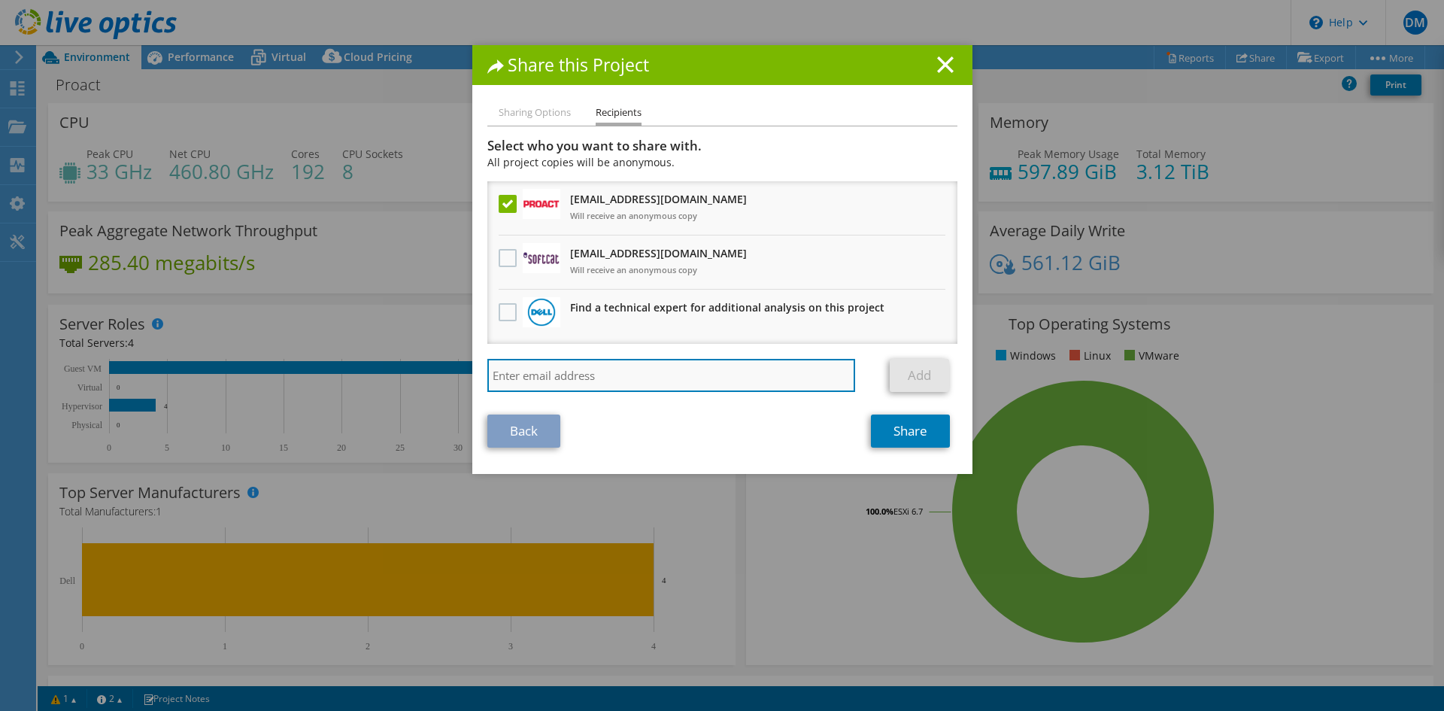
click at [600, 365] on input "search" at bounding box center [671, 375] width 368 height 33
type input "[PERSON_NAME][EMAIL_ADDRESS][PERSON_NAME][DOMAIN_NAME]"
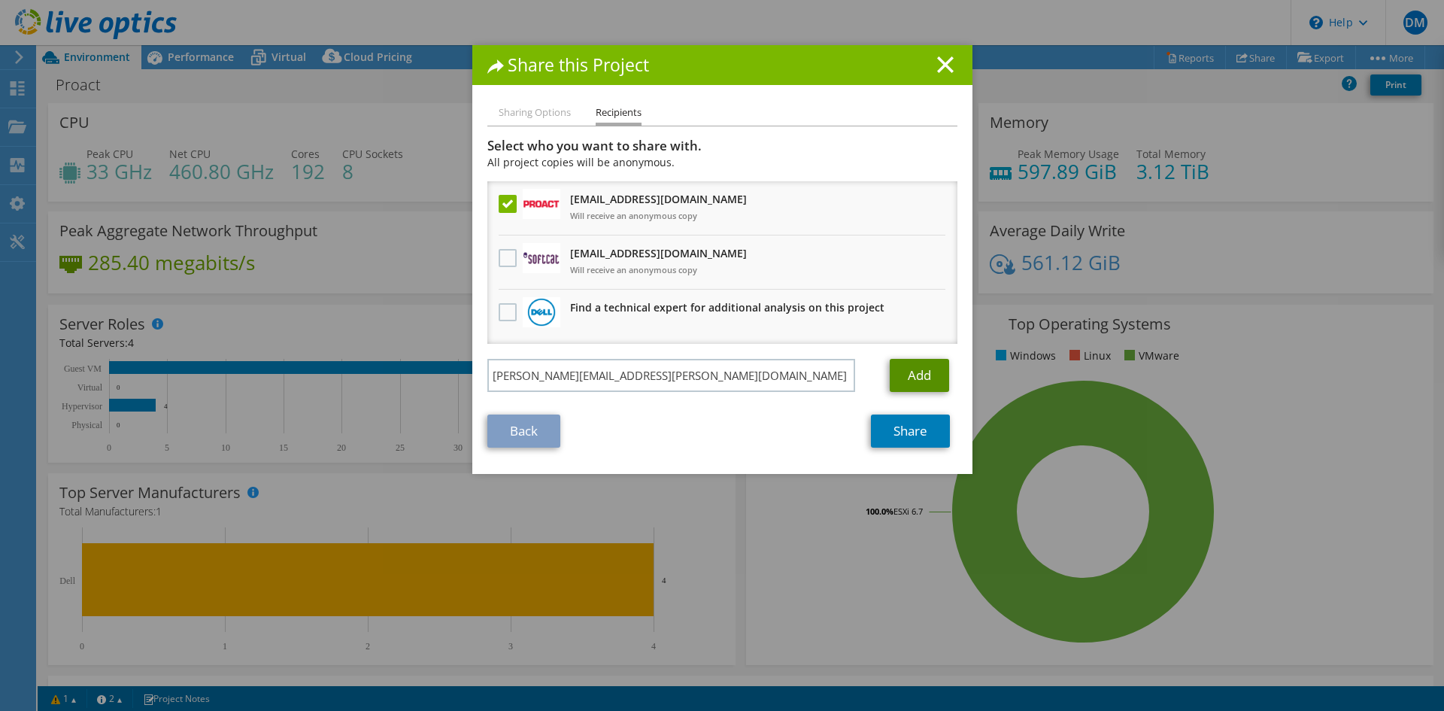
click at [927, 372] on link "Add" at bounding box center [918, 375] width 59 height 33
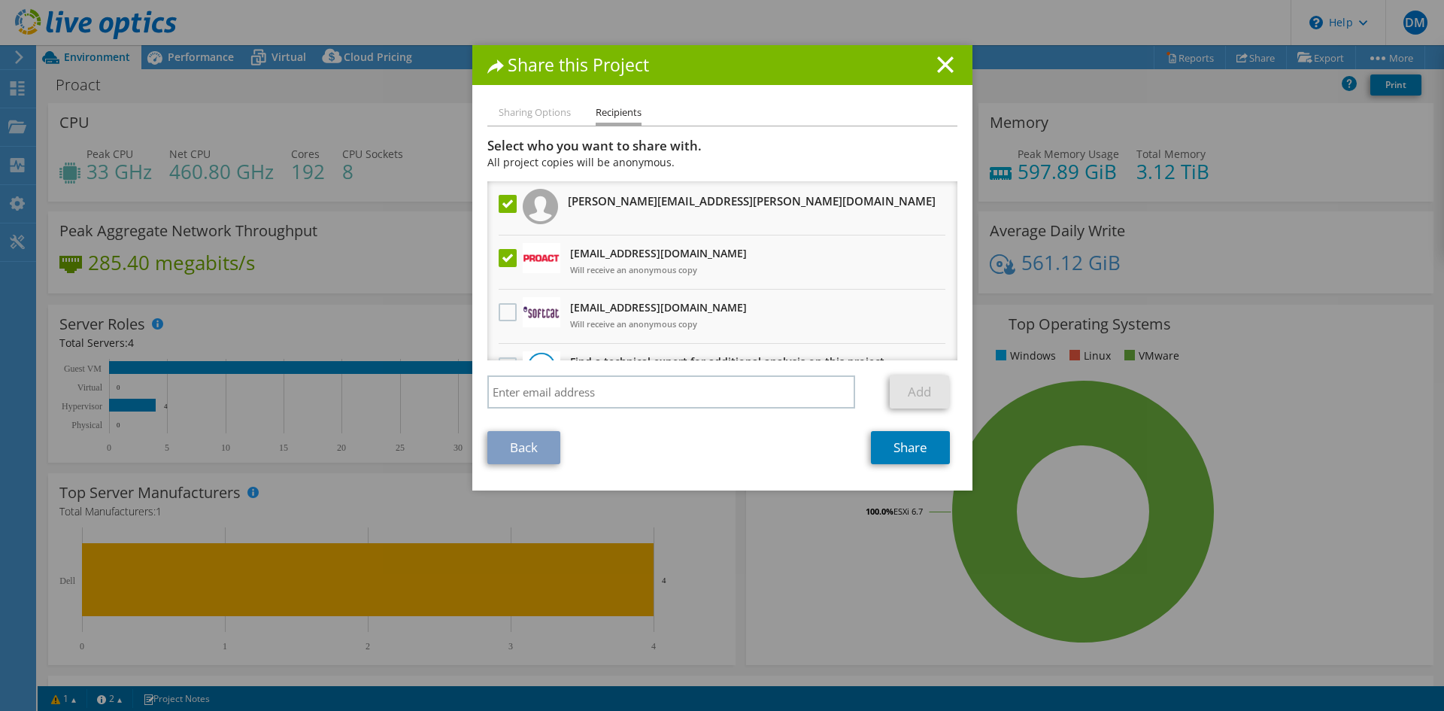
click at [501, 258] on label at bounding box center [509, 258] width 22 height 18
click at [0, 0] on input "checkbox" at bounding box center [0, 0] width 0 height 0
click at [924, 453] on link "Share" at bounding box center [910, 447] width 79 height 33
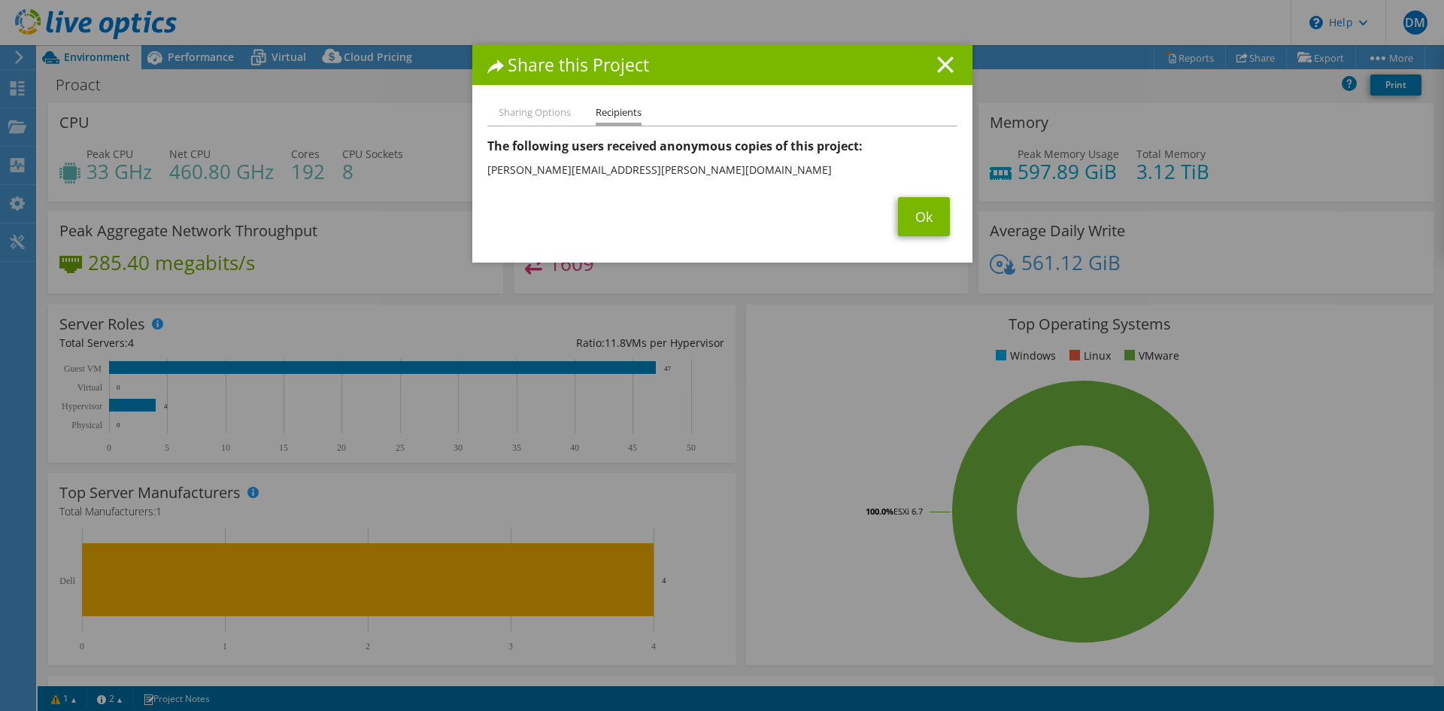
click at [941, 69] on icon at bounding box center [945, 64] width 17 height 17
